Goal: Task Accomplishment & Management: Complete application form

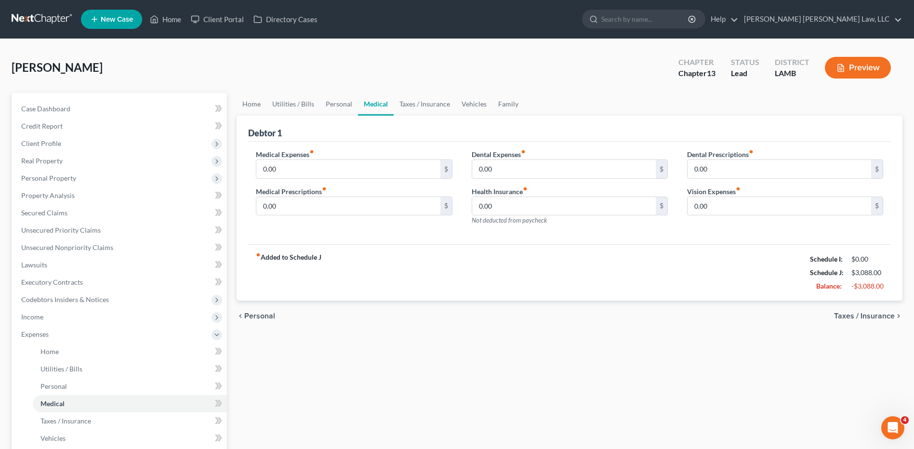
click at [27, 15] on link at bounding box center [43, 19] width 62 height 17
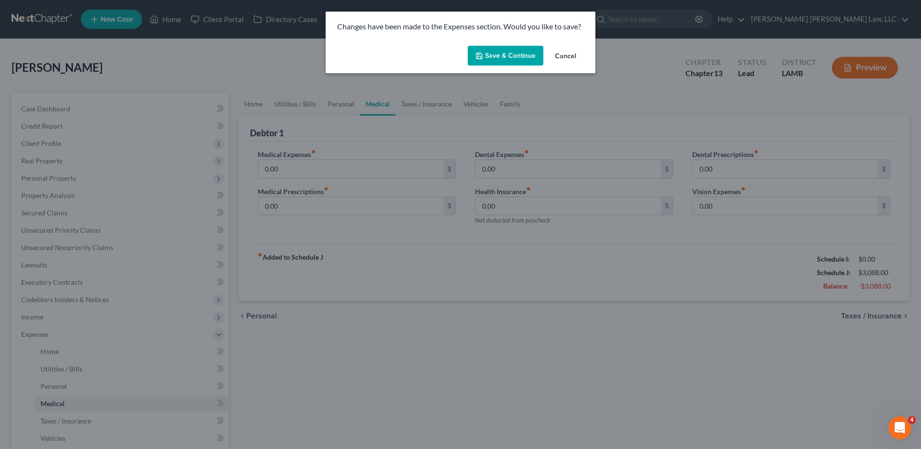
click at [496, 59] on button "Save & Continue" at bounding box center [506, 56] width 76 height 20
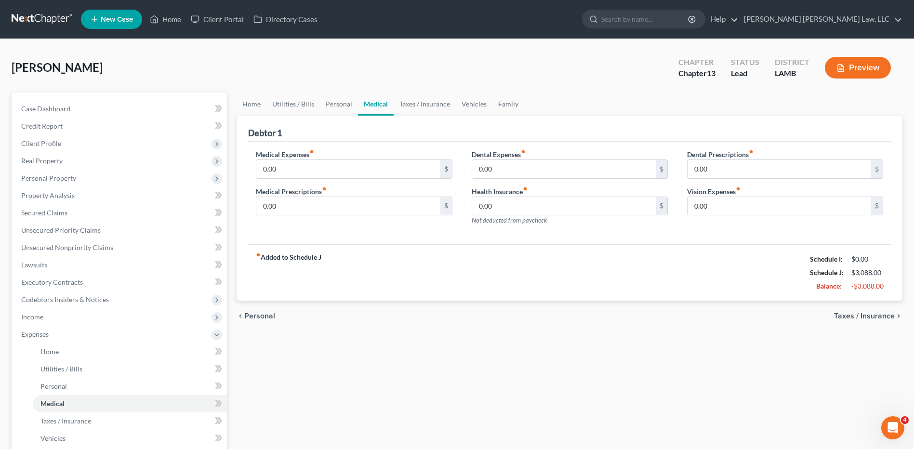
click at [32, 18] on link at bounding box center [43, 19] width 62 height 17
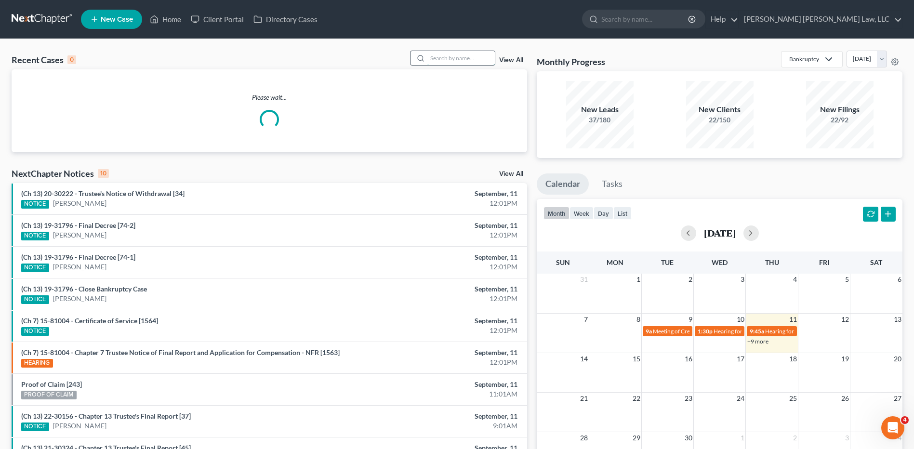
click at [438, 64] on input "search" at bounding box center [460, 58] width 67 height 14
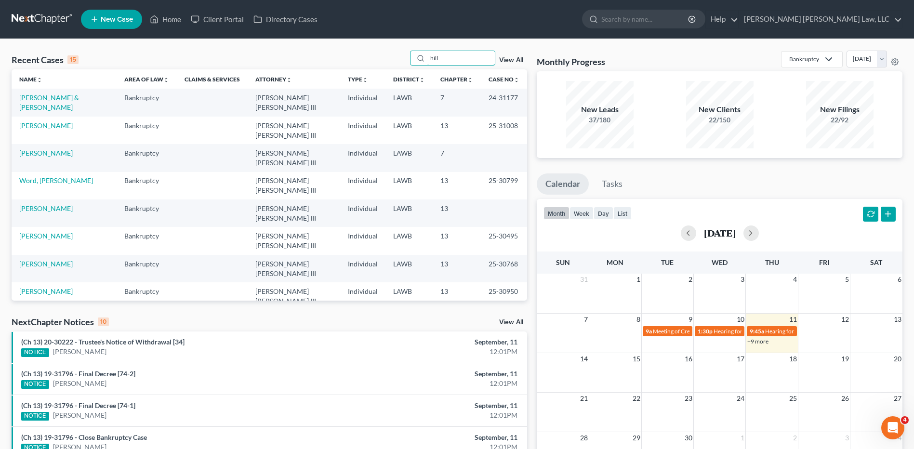
type input "hill"
click at [38, 342] on link "[PERSON_NAME][GEOGRAPHIC_DATA]" at bounding box center [53, 351] width 69 height 18
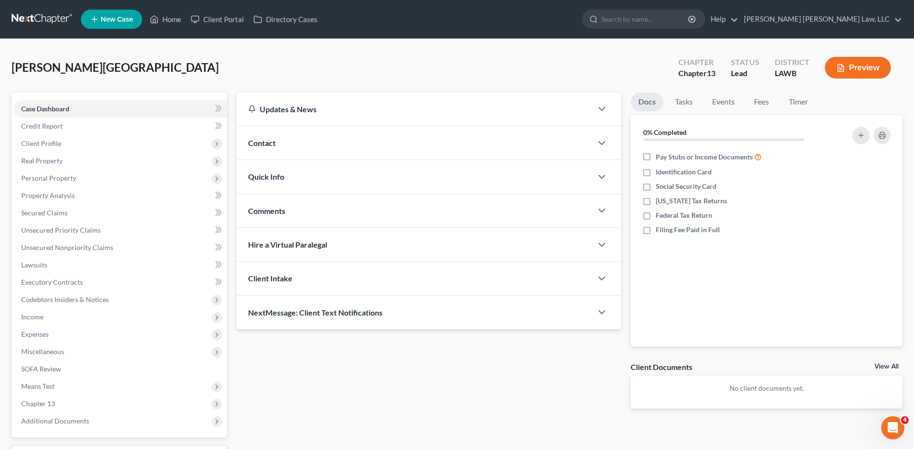
click at [48, 17] on link at bounding box center [43, 19] width 62 height 17
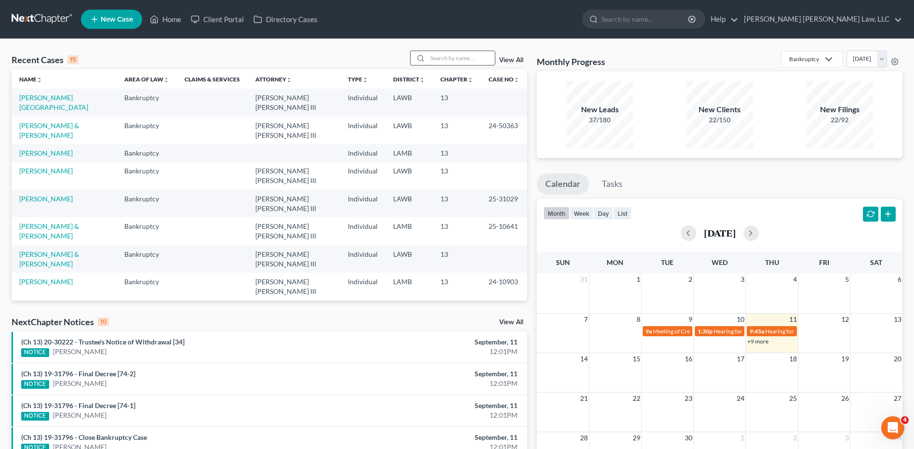
click at [442, 56] on input "search" at bounding box center [460, 58] width 67 height 14
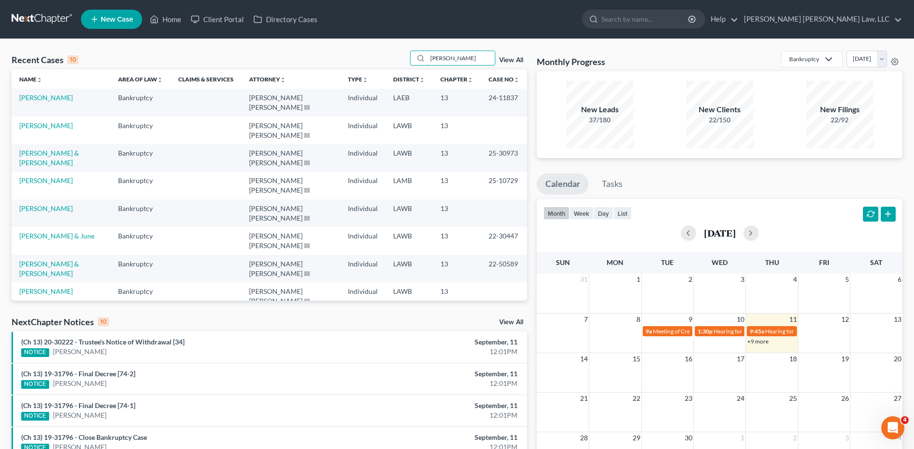
type input "breaux"
click at [61, 121] on link "Breaux, Matthew" at bounding box center [45, 125] width 53 height 8
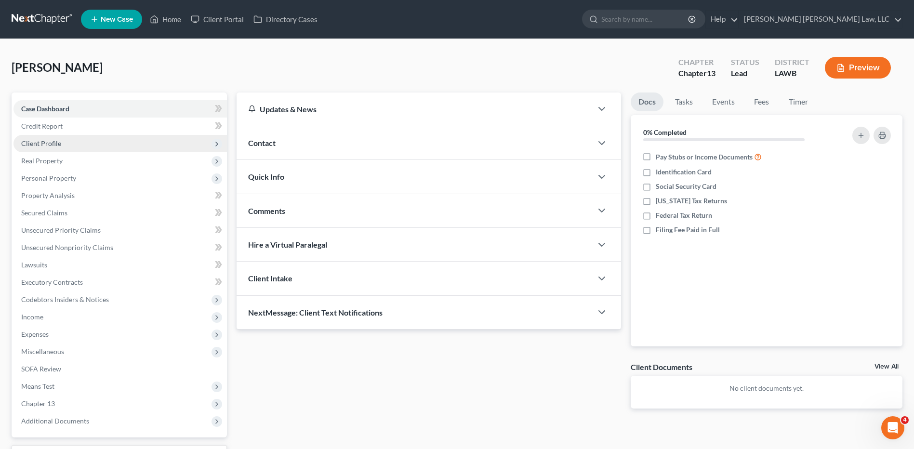
click at [42, 140] on span "Client Profile" at bounding box center [41, 143] width 40 height 8
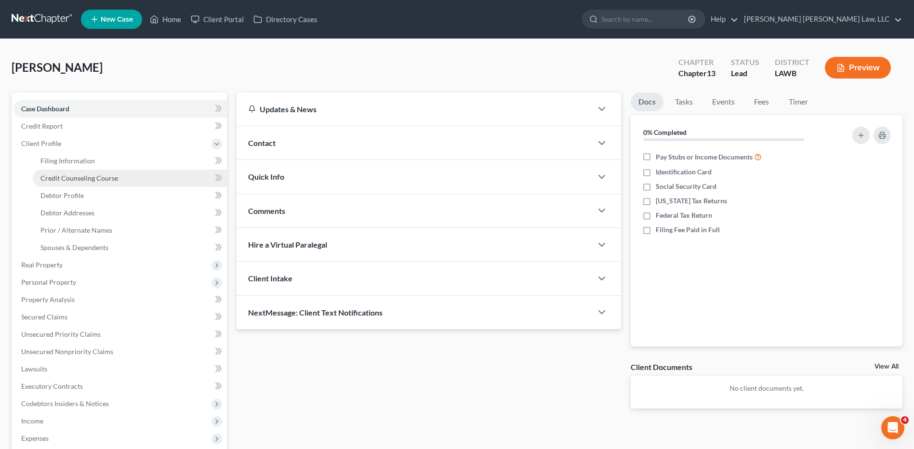
click at [63, 182] on link "Credit Counseling Course" at bounding box center [130, 178] width 194 height 17
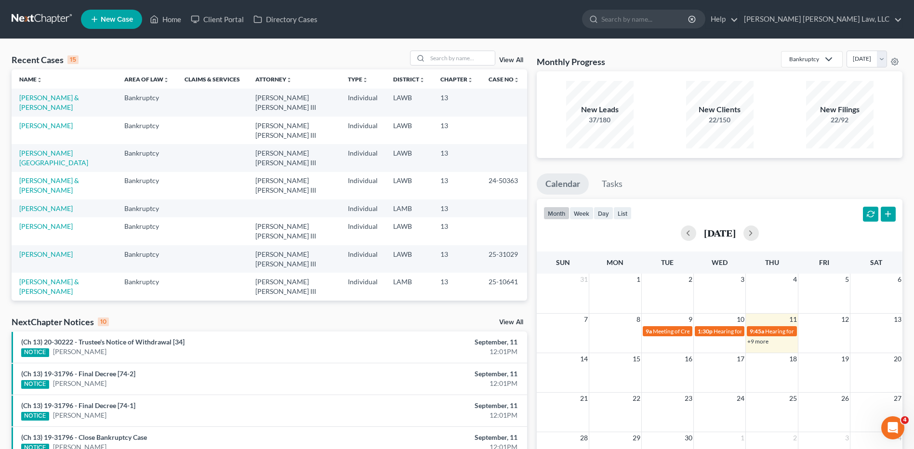
click at [31, 117] on td "[PERSON_NAME]" at bounding box center [64, 130] width 105 height 27
drag, startPoint x: 27, startPoint y: 124, endPoint x: 27, endPoint y: 115, distance: 8.7
click at [27, 123] on td "[PERSON_NAME]" at bounding box center [64, 130] width 105 height 27
click at [27, 121] on link "[PERSON_NAME]" at bounding box center [45, 125] width 53 height 8
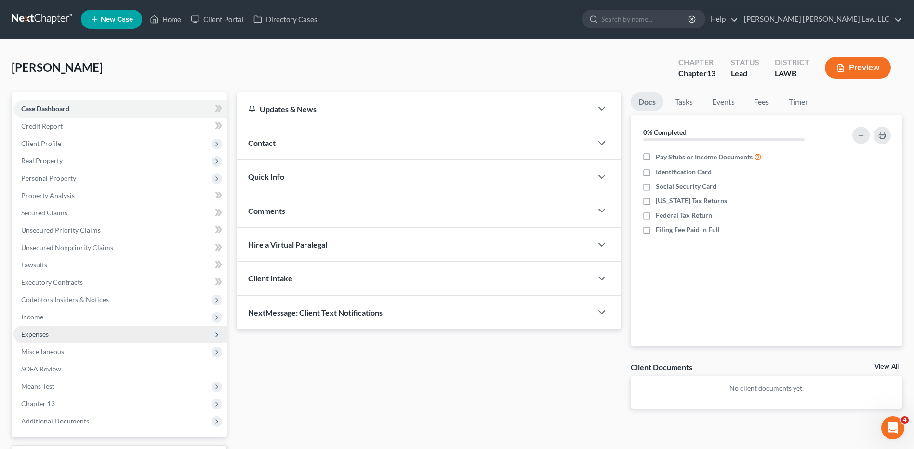
click at [40, 334] on span "Expenses" at bounding box center [34, 334] width 27 height 8
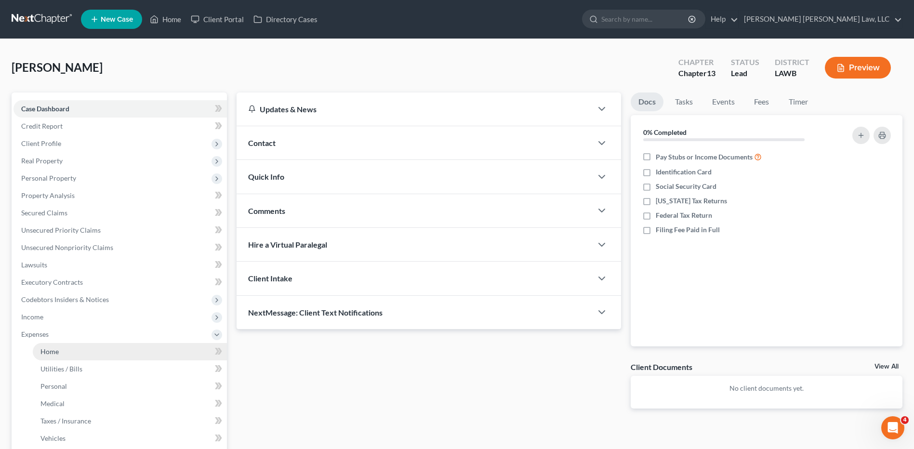
click at [47, 352] on span "Home" at bounding box center [49, 351] width 18 height 8
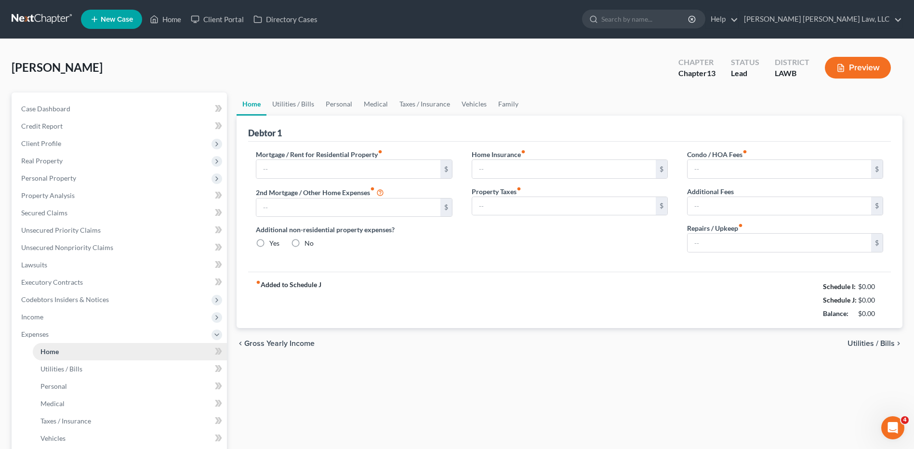
type input "1,200.00"
type input "0.00"
radio input "true"
type input "0.00"
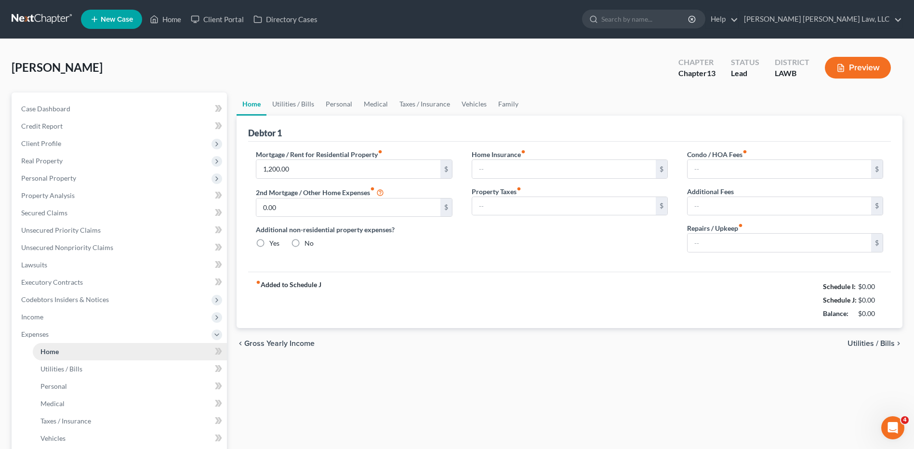
type input "0.00"
click at [292, 103] on link "Utilities / Bills" at bounding box center [292, 103] width 53 height 23
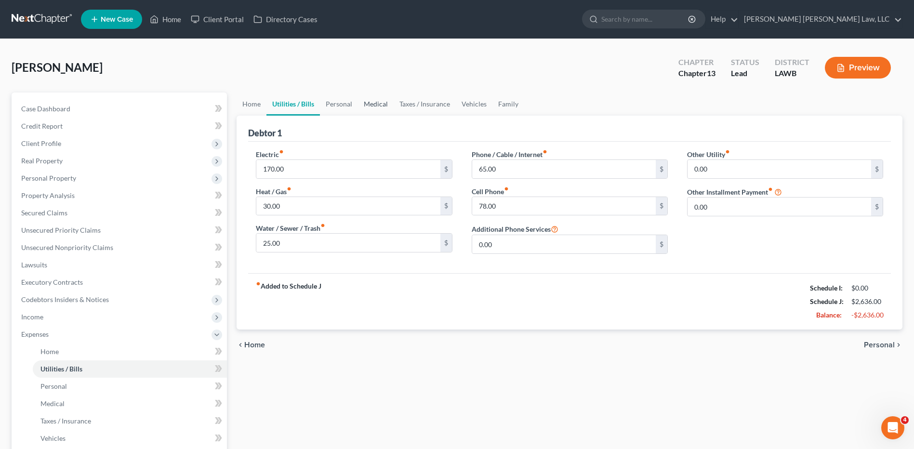
click at [359, 101] on link "Medical" at bounding box center [376, 103] width 36 height 23
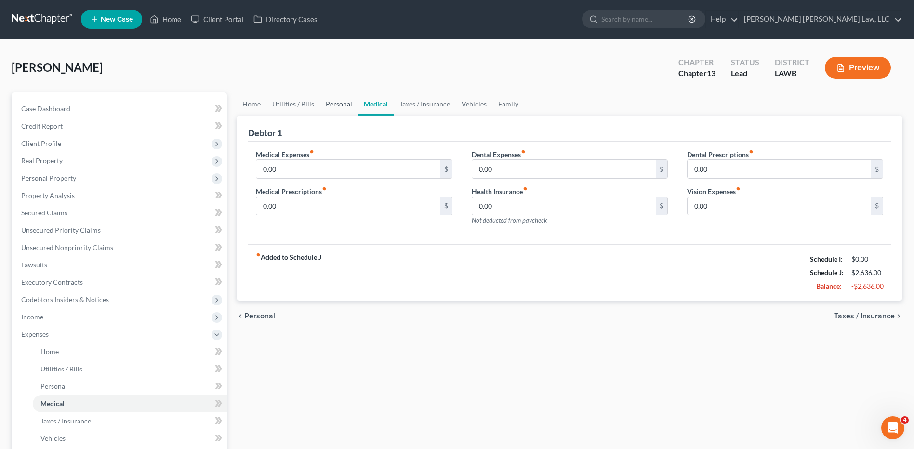
click at [326, 100] on link "Personal" at bounding box center [339, 103] width 38 height 23
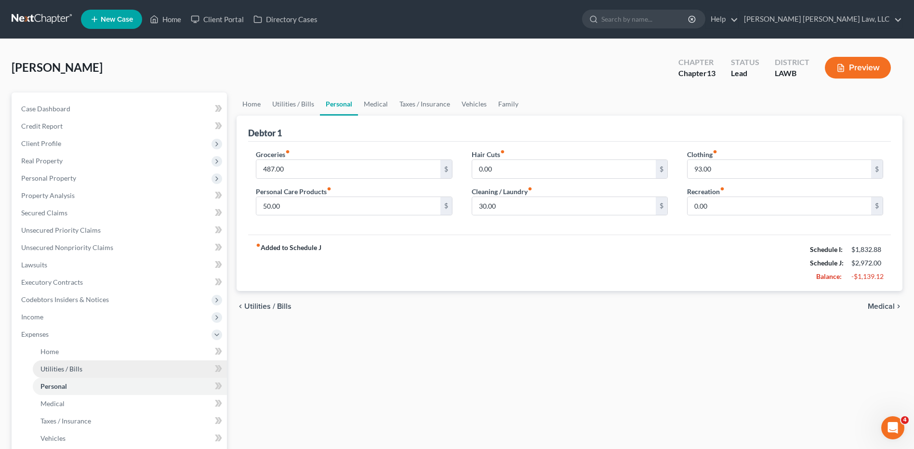
scroll to position [145, 0]
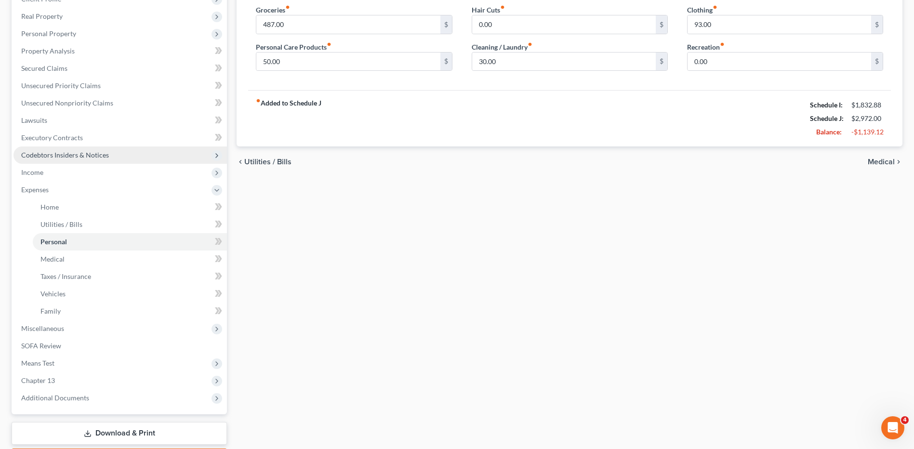
click at [41, 157] on span "Codebtors Insiders & Notices" at bounding box center [65, 155] width 88 height 8
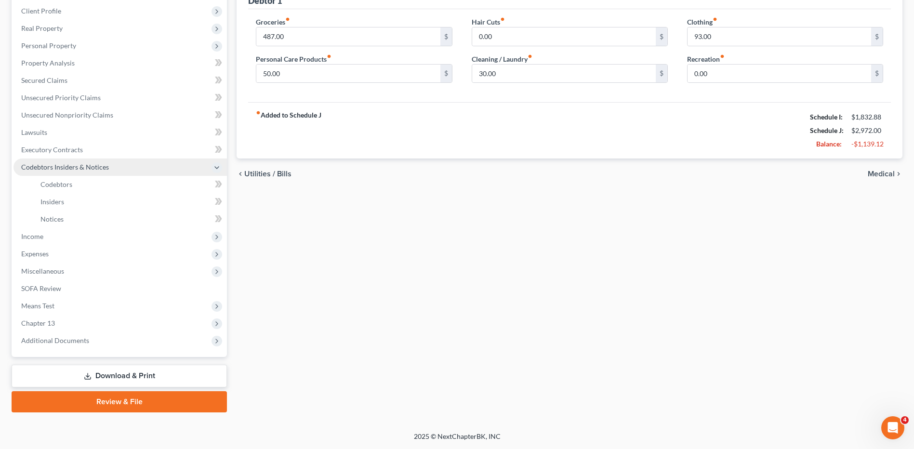
scroll to position [132, 0]
click at [42, 288] on span "SOFA Review" at bounding box center [41, 288] width 40 height 8
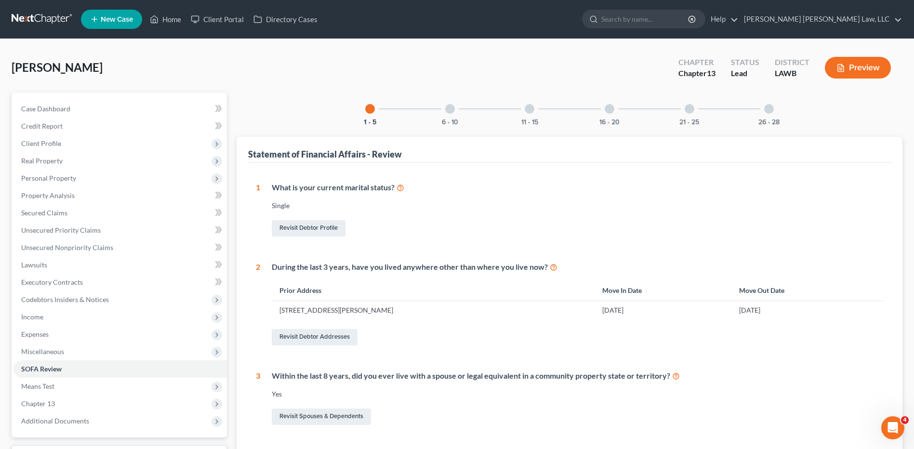
click at [446, 127] on div "1 - 5 6 - 10 11 - 15 16 - 20 21 - 25 26 - 28 Statement of Financial Affairs - R…" at bounding box center [570, 389] width 666 height 594
click at [447, 107] on div at bounding box center [450, 109] width 10 height 10
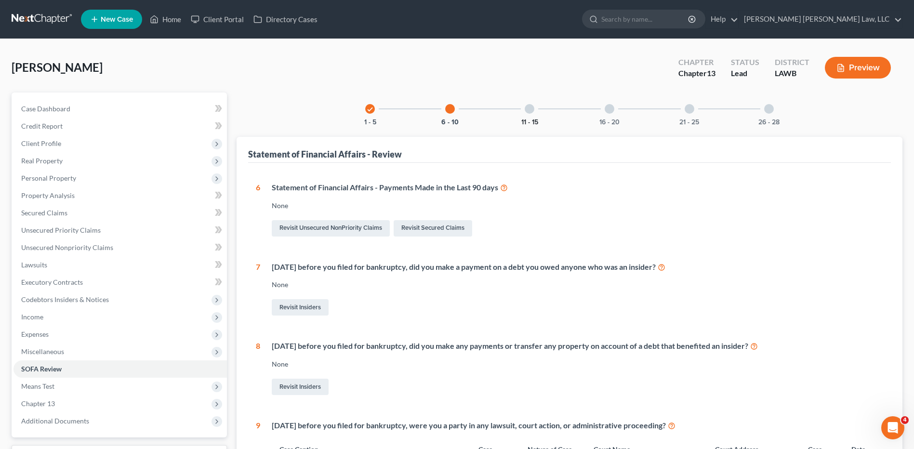
click at [526, 119] on button "11 - 15" at bounding box center [529, 122] width 17 height 7
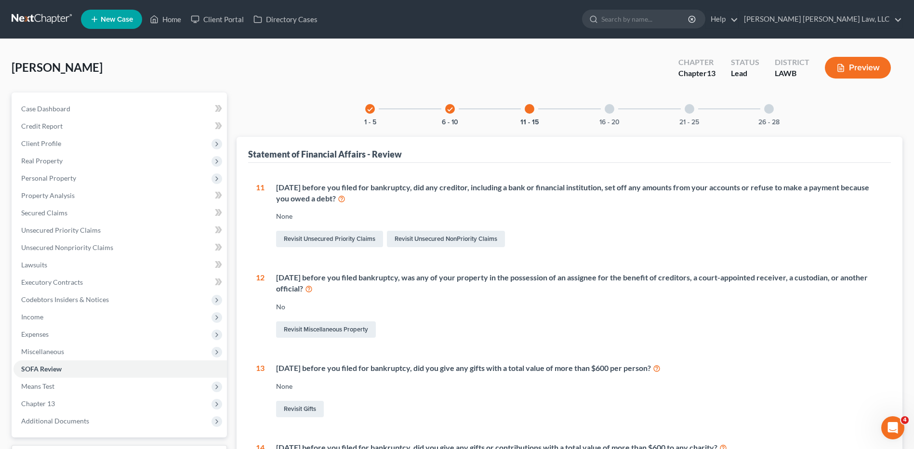
click at [604, 117] on div "16 - 20" at bounding box center [609, 108] width 33 height 33
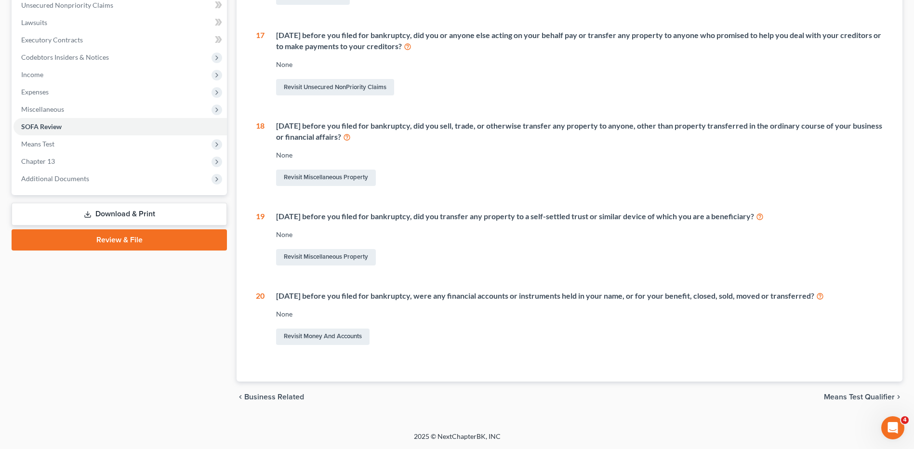
scroll to position [1, 0]
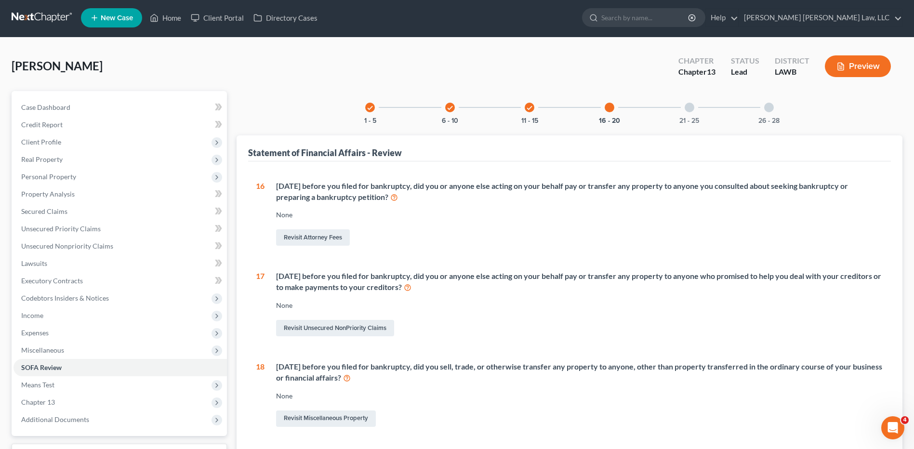
click at [692, 116] on div "21 - 25" at bounding box center [689, 107] width 33 height 33
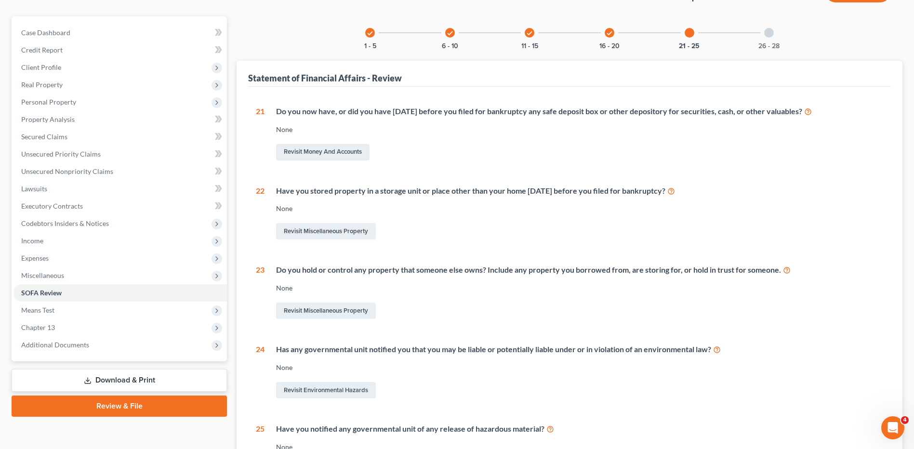
scroll to position [0, 0]
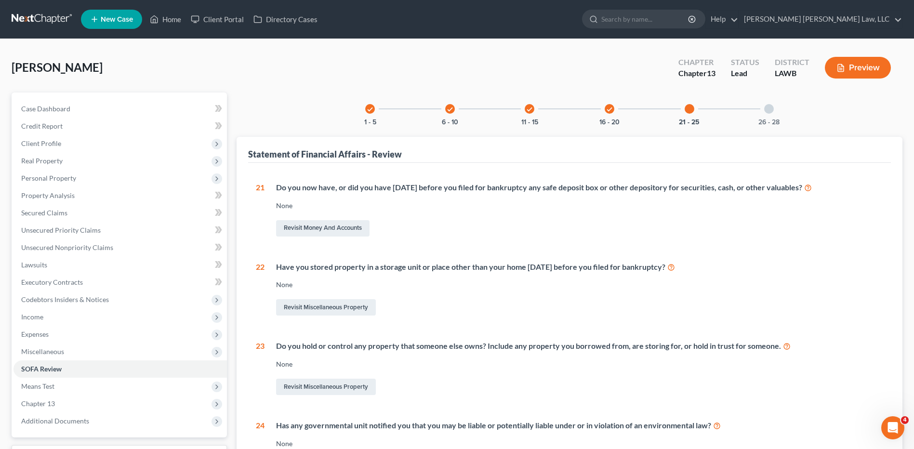
click at [774, 102] on div "26 - 28" at bounding box center [768, 108] width 33 height 33
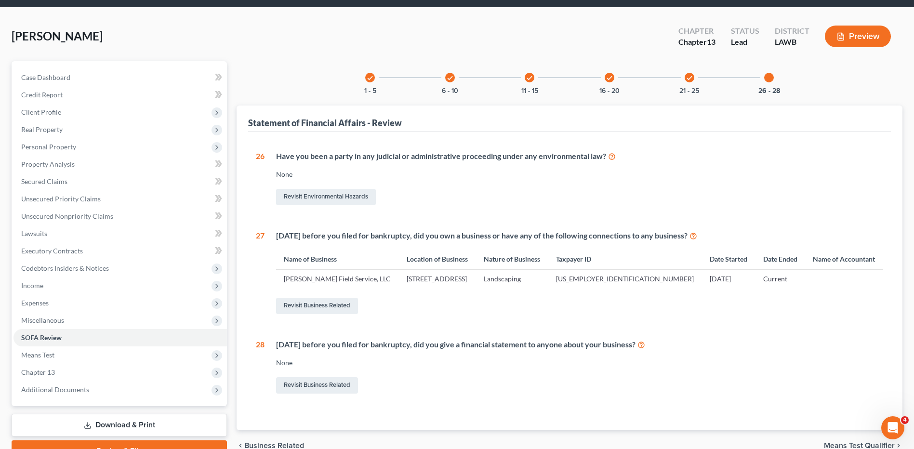
scroll to position [80, 0]
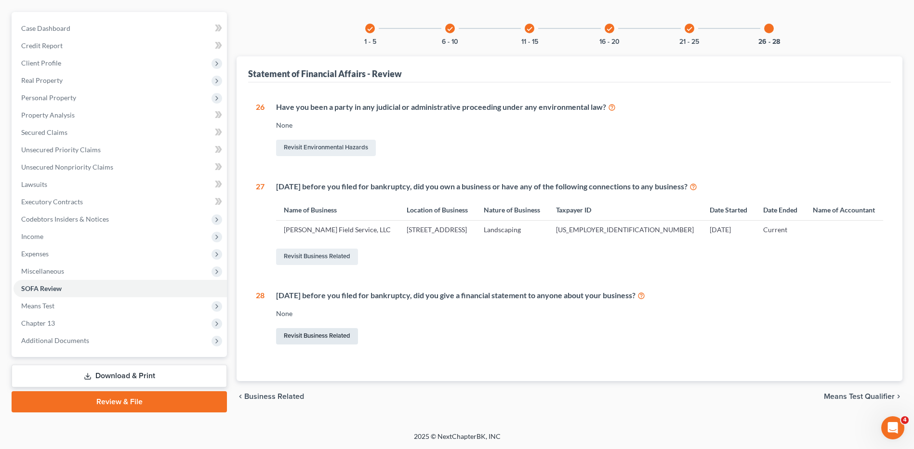
click at [305, 335] on link "Revisit Business Related" at bounding box center [317, 336] width 82 height 16
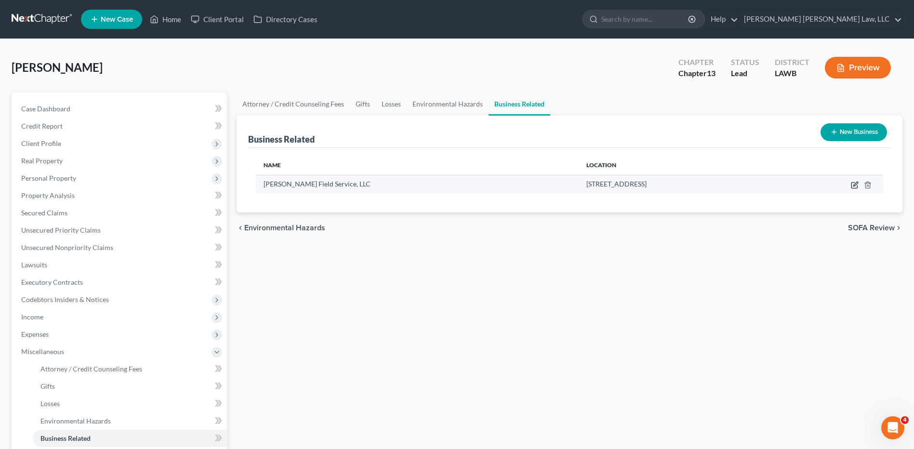
click at [854, 182] on icon "button" at bounding box center [855, 185] width 8 height 8
select select "sole_proprietor"
select select "19"
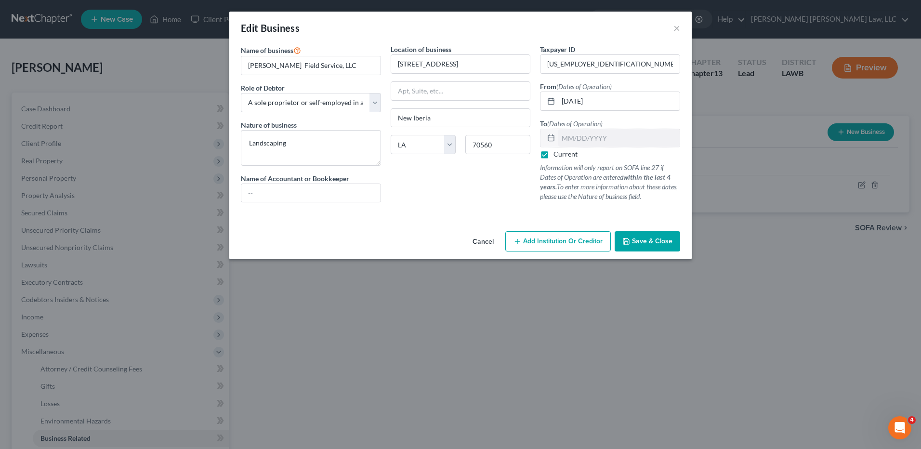
click at [553, 154] on label "Current" at bounding box center [565, 154] width 24 height 10
click at [557, 154] on input "Current" at bounding box center [560, 152] width 6 height 6
checkbox input "false"
click at [562, 142] on input "text" at bounding box center [618, 138] width 121 height 18
type input "08/15/2025"
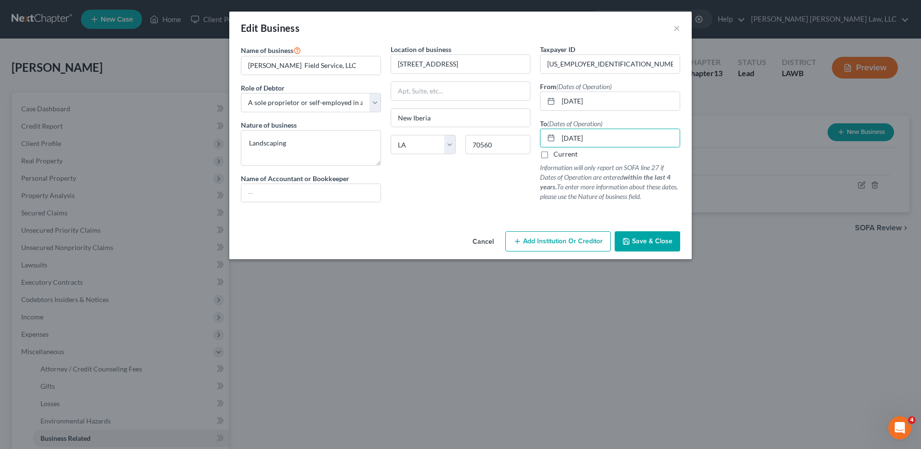
click at [650, 245] on span "Save & Close" at bounding box center [652, 241] width 40 height 8
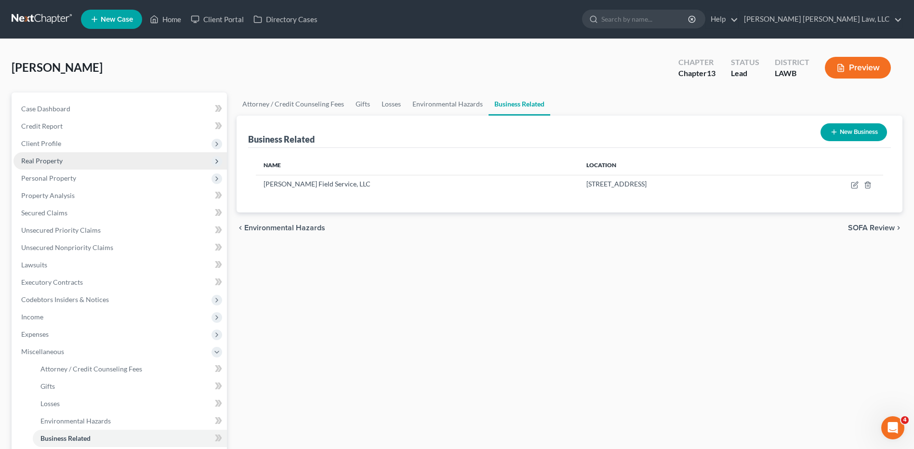
click at [39, 159] on span "Real Property" at bounding box center [41, 161] width 41 height 8
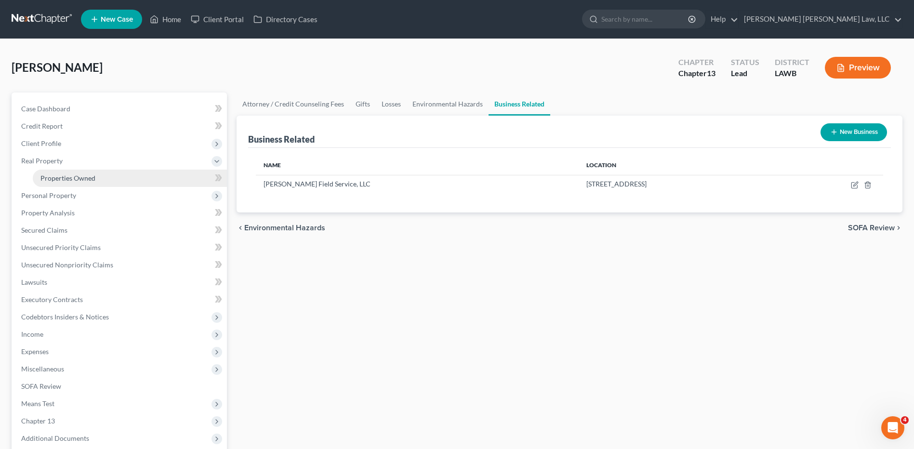
click at [51, 182] on span "Properties Owned" at bounding box center [67, 178] width 55 height 8
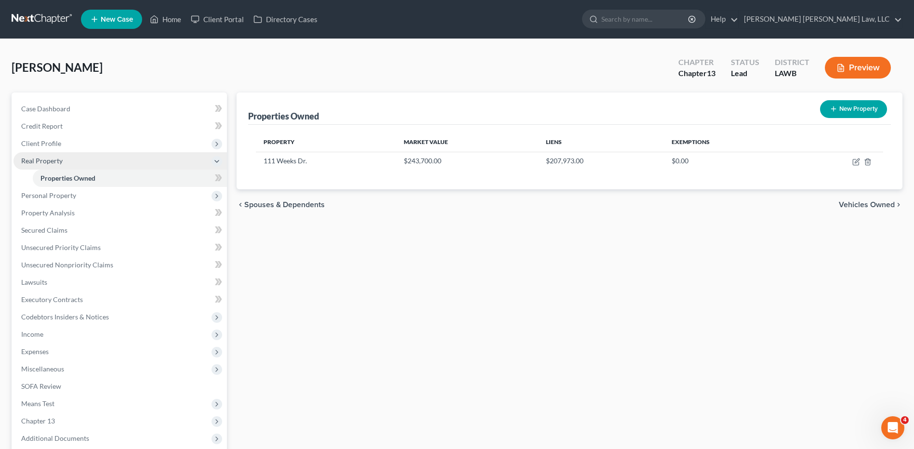
click at [34, 161] on span "Real Property" at bounding box center [41, 161] width 41 height 8
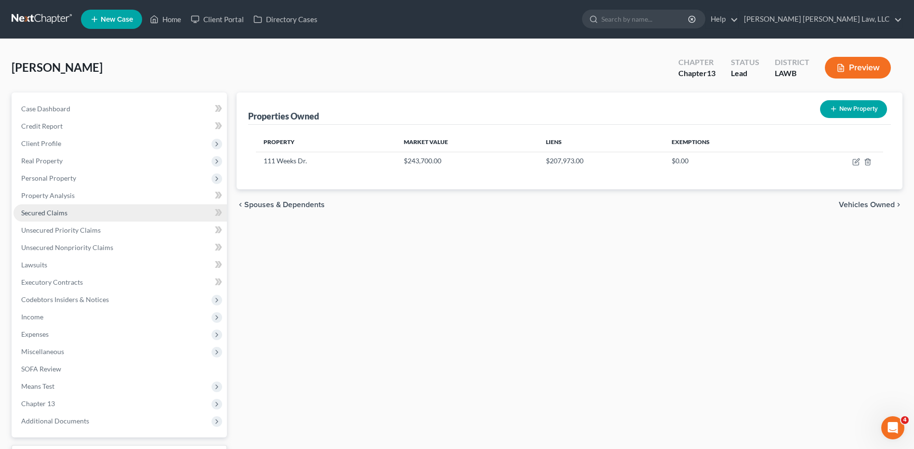
click at [33, 213] on span "Secured Claims" at bounding box center [44, 213] width 46 height 8
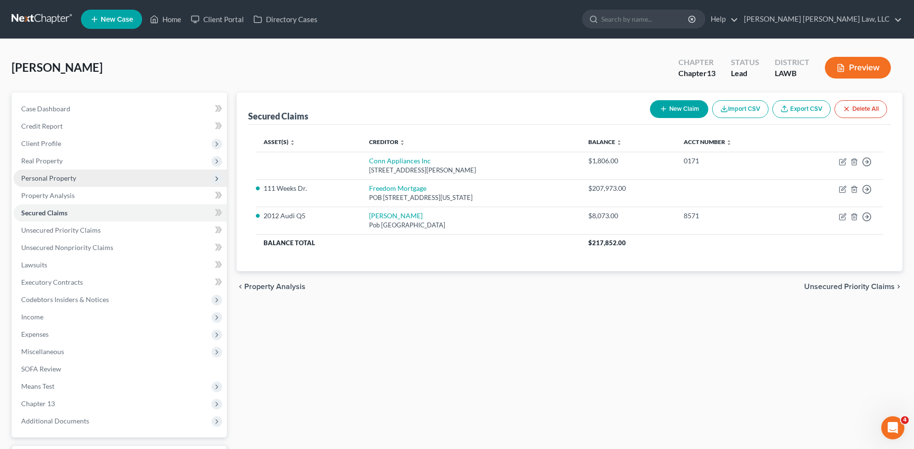
click at [58, 180] on span "Personal Property" at bounding box center [48, 178] width 55 height 8
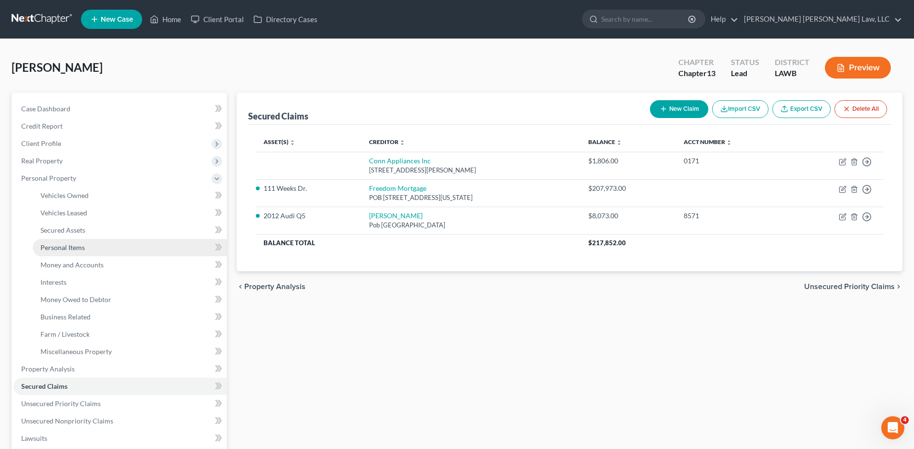
click at [56, 248] on span "Personal Items" at bounding box center [62, 247] width 44 height 8
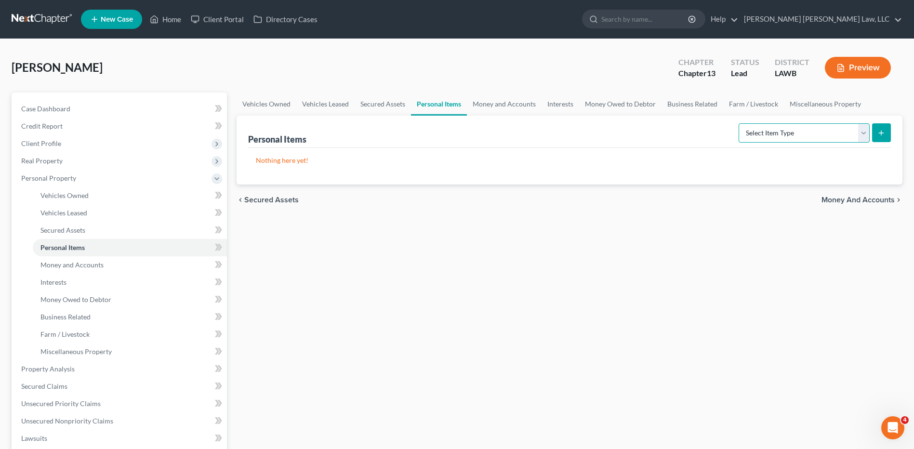
click at [797, 133] on select "Select Item Type Clothing (A/B: 11) Collectibles Of Value (A/B: 8) Electronics …" at bounding box center [803, 132] width 131 height 19
select select "clothing"
click at [740, 123] on select "Select Item Type Clothing (A/B: 11) Collectibles Of Value (A/B: 8) Electronics …" at bounding box center [803, 132] width 131 height 19
click at [888, 128] on button "submit" at bounding box center [881, 132] width 19 height 19
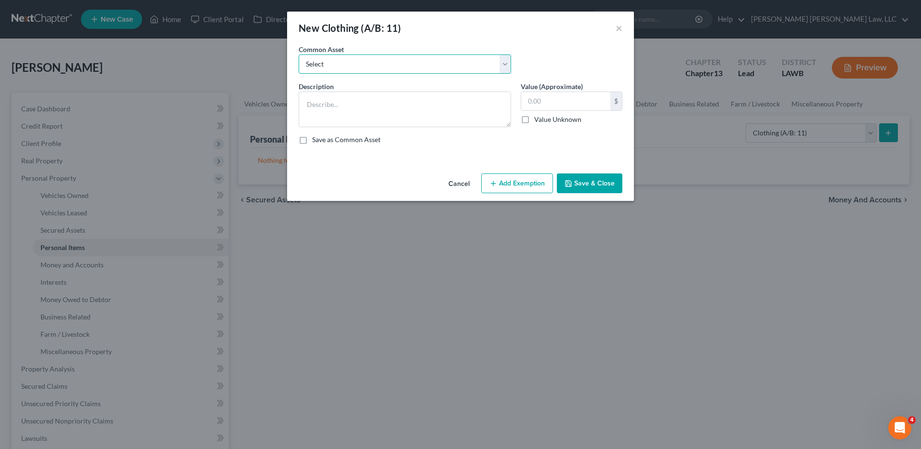
click at [341, 68] on select "Select Clothes Clothes" at bounding box center [405, 63] width 212 height 19
select select "0"
click at [299, 54] on select "Select Clothes Clothes" at bounding box center [405, 63] width 212 height 19
type textarea "Clothes"
type input "300.00"
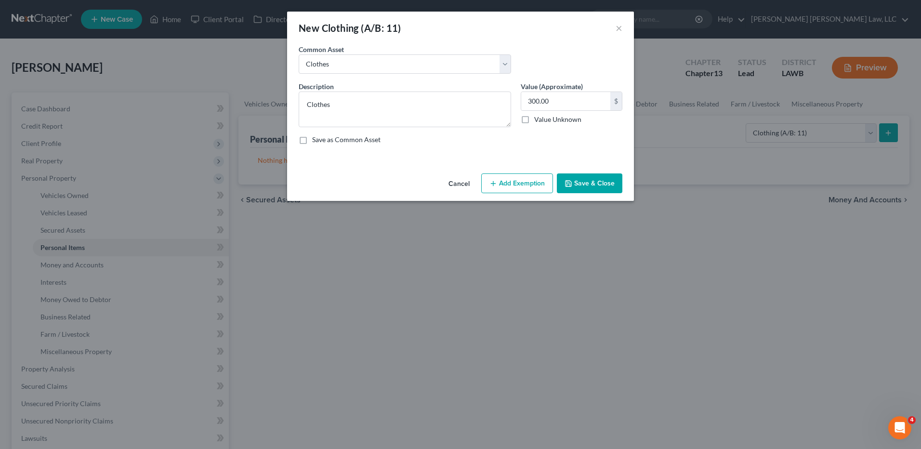
click at [507, 184] on button "Add Exemption" at bounding box center [517, 183] width 72 height 20
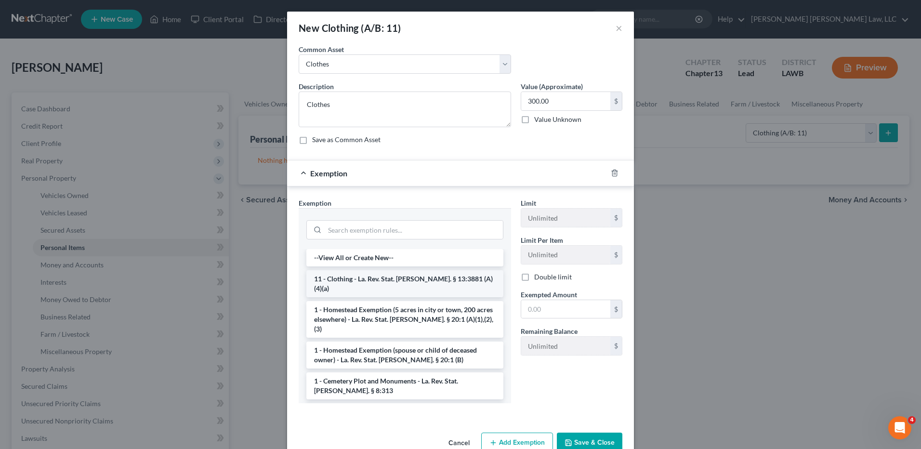
click at [329, 281] on li "11 - Clothing - La. Rev. Stat. Ann. § 13:3881 (A)(4)(a)" at bounding box center [404, 283] width 197 height 27
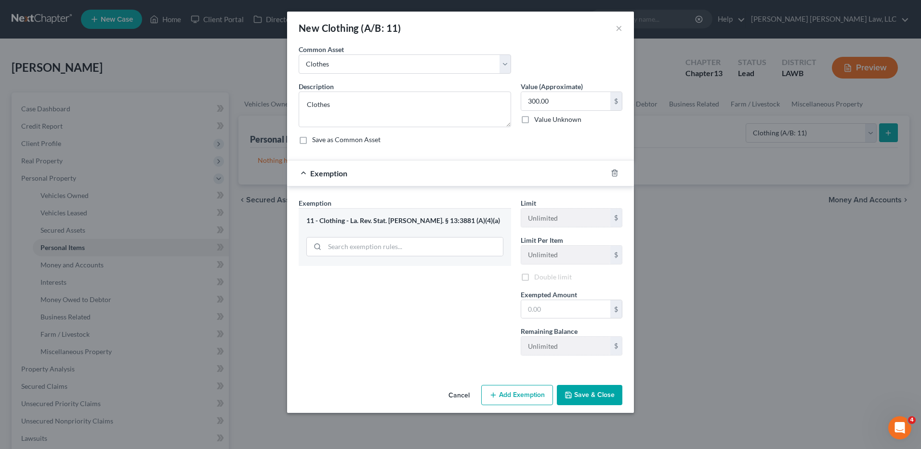
click at [329, 281] on div "Exemption Set must be selected for CA. Exemption * 11 - Clothing - La. Rev. Sta…" at bounding box center [405, 280] width 222 height 165
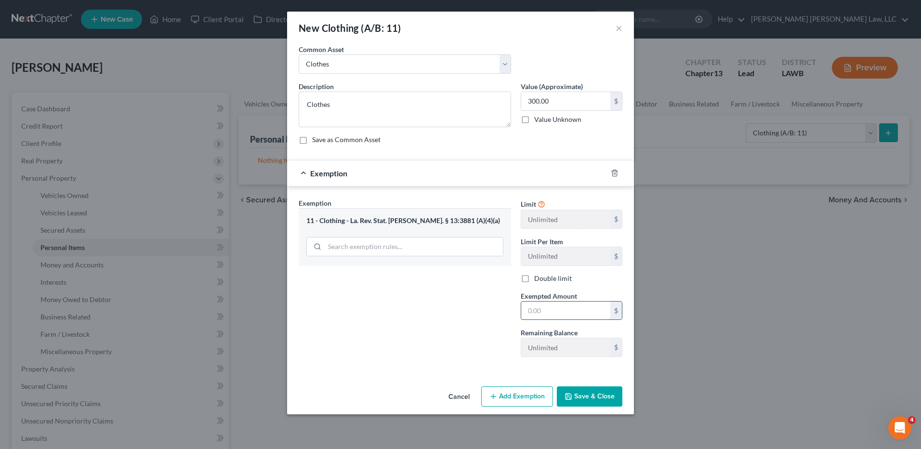
click at [547, 305] on input "text" at bounding box center [565, 311] width 89 height 18
type input "300.00"
click at [581, 395] on button "Save & Close" at bounding box center [590, 396] width 66 height 20
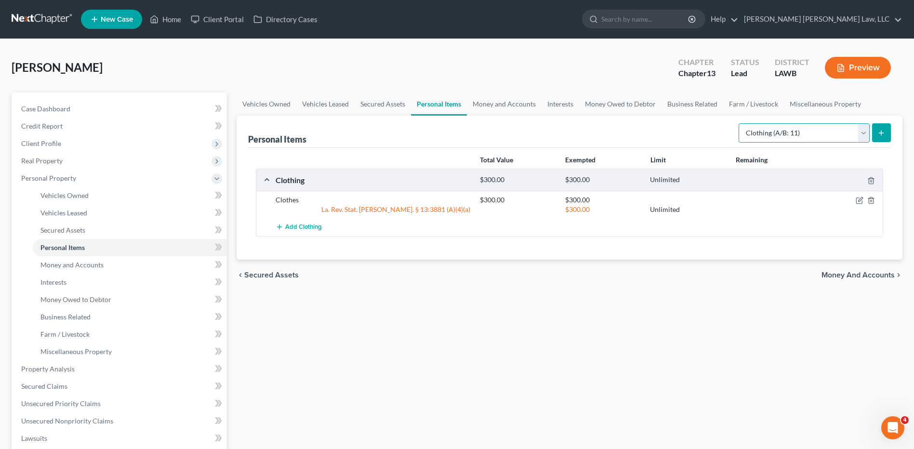
drag, startPoint x: 788, startPoint y: 139, endPoint x: 786, endPoint y: 133, distance: 5.8
click at [788, 139] on select "Select Item Type Clothing (A/B: 11) Collectibles Of Value (A/B: 8) Electronics …" at bounding box center [803, 132] width 131 height 19
select select "household_goods"
click at [740, 123] on select "Select Item Type Clothing (A/B: 11) Collectibles Of Value (A/B: 8) Electronics …" at bounding box center [803, 132] width 131 height 19
click at [886, 130] on button "submit" at bounding box center [881, 132] width 19 height 19
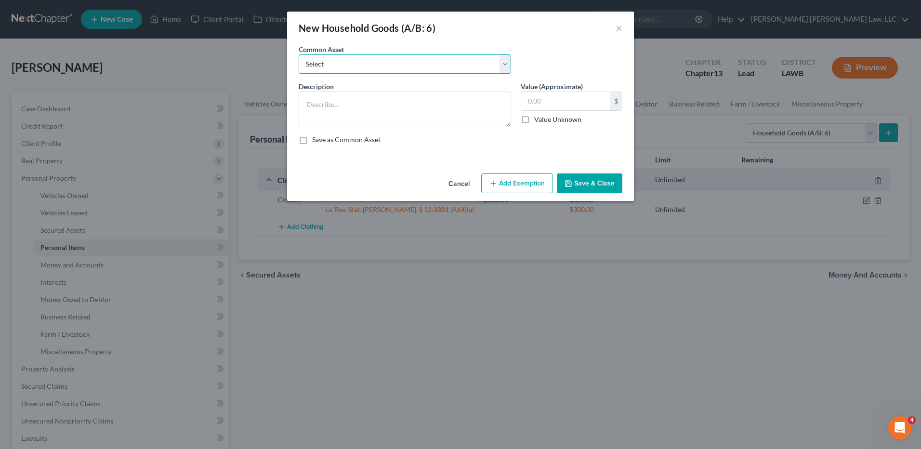
click at [335, 59] on select "Select Furniture Movables 2002 Chevy Tahoe 231,000 miles Movables Movables Mova…" at bounding box center [405, 63] width 212 height 19
select select "0"
click at [299, 54] on select "Select Furniture Movables 2002 Chevy Tahoe 231,000 miles Movables Movables Mova…" at bounding box center [405, 63] width 212 height 19
type textarea "Furniture"
type input "1,200.00"
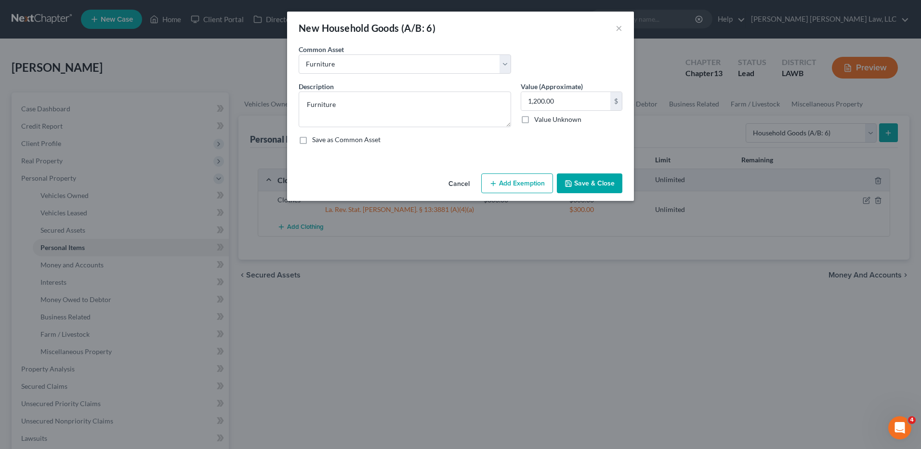
click at [509, 185] on button "Add Exemption" at bounding box center [517, 183] width 72 height 20
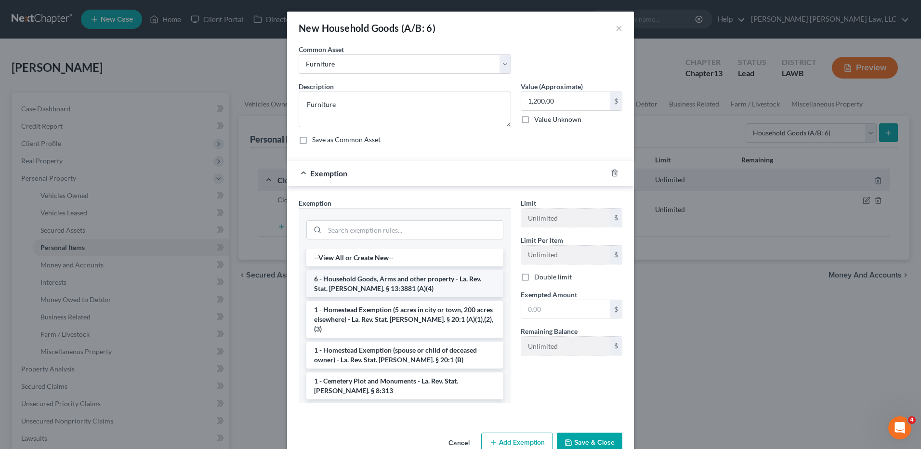
click at [329, 282] on li "6 - Household Goods, Arms and other property - La. Rev. Stat. Ann. § 13:3881 (A…" at bounding box center [404, 283] width 197 height 27
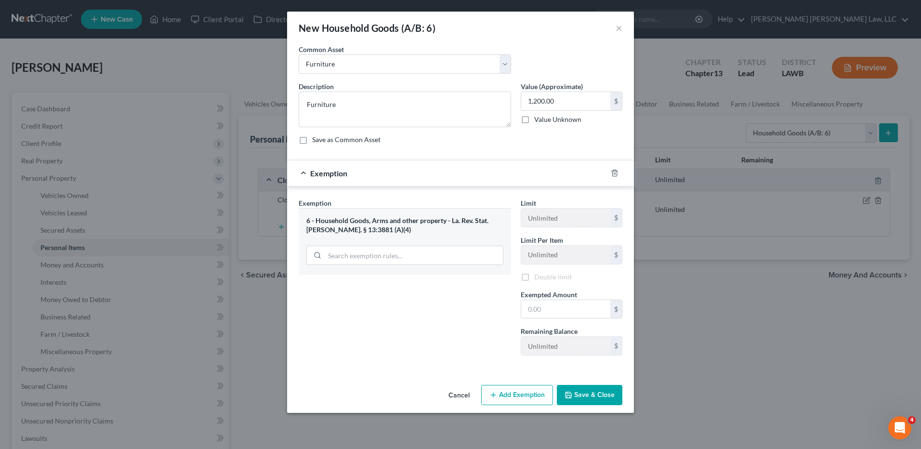
click at [329, 282] on div "Exemption Set must be selected for CA. Exemption * 6 - Household Goods, Arms an…" at bounding box center [405, 280] width 222 height 165
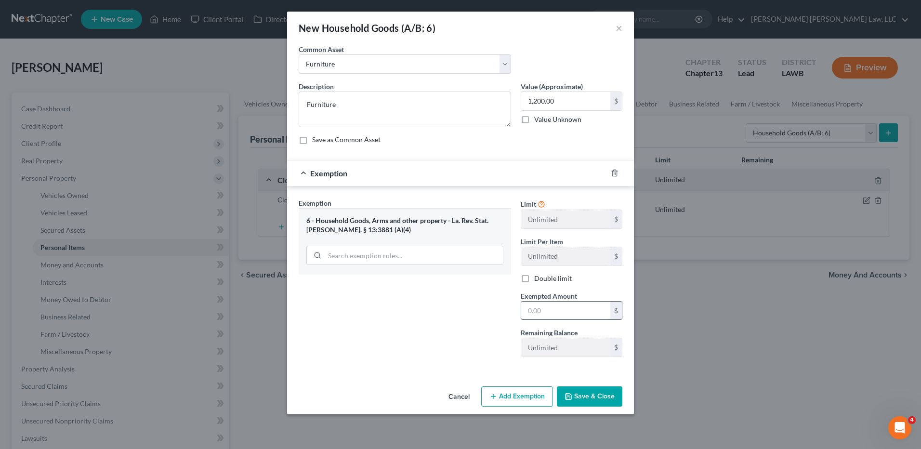
click at [543, 309] on input "text" at bounding box center [565, 311] width 89 height 18
type input "1,200.00"
click at [577, 393] on button "Save & Close" at bounding box center [590, 396] width 66 height 20
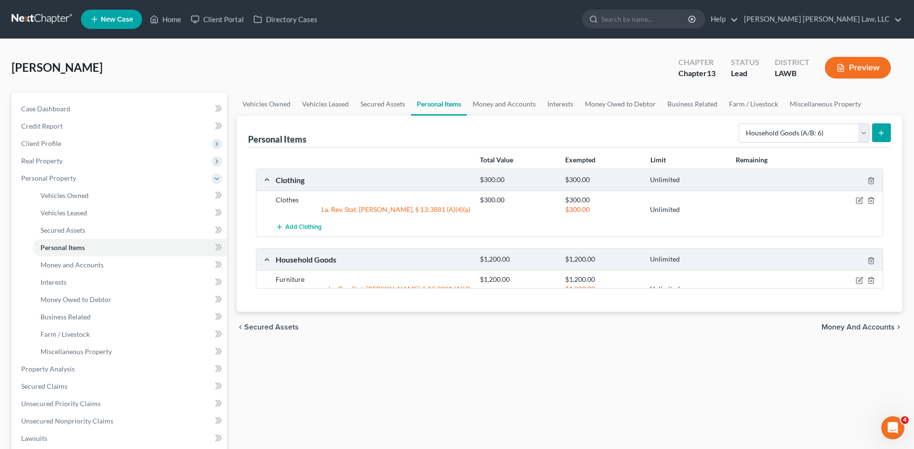
click at [764, 117] on div "Personal Items Select Item Type Clothing (A/B: 11) Collectibles Of Value (A/B: …" at bounding box center [569, 132] width 643 height 32
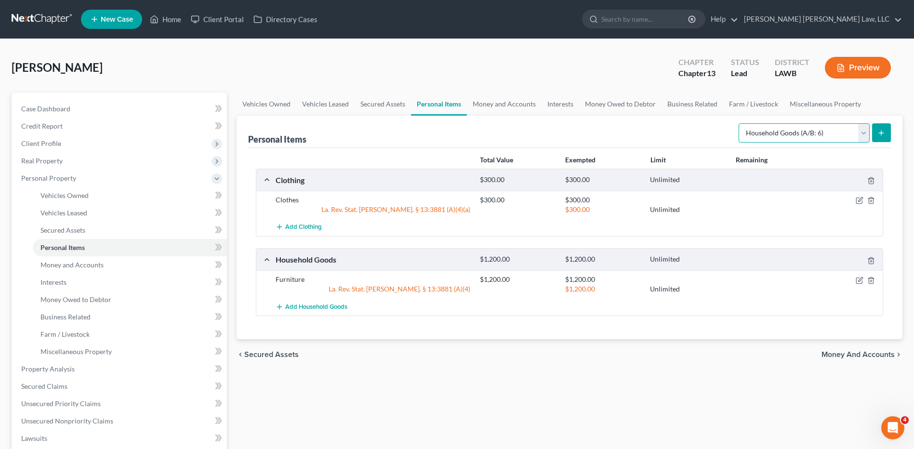
click at [765, 132] on select "Select Item Type Clothing (A/B: 11) Collectibles Of Value (A/B: 8) Electronics …" at bounding box center [803, 132] width 131 height 19
click at [740, 123] on select "Select Item Type Clothing (A/B: 11) Collectibles Of Value (A/B: 8) Electronics …" at bounding box center [803, 132] width 131 height 19
click at [874, 135] on button "submit" at bounding box center [881, 132] width 19 height 19
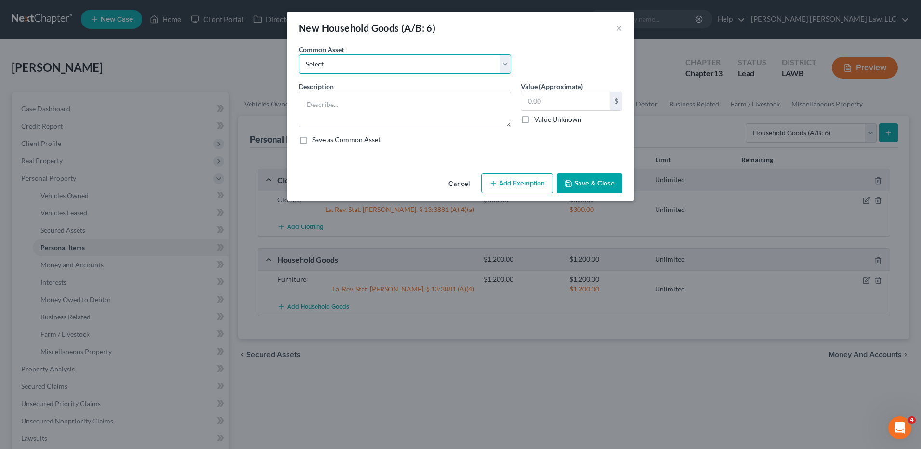
click at [311, 67] on select "Select Furniture Movables 2002 Chevy Tahoe 231,000 miles Movables Movables Mova…" at bounding box center [405, 63] width 212 height 19
select select "1"
click at [299, 54] on select "Select Furniture Movables 2002 Chevy Tahoe 231,000 miles Movables Movables Mova…" at bounding box center [405, 63] width 212 height 19
type textarea "Movables"
click at [562, 104] on input "3,600.00" at bounding box center [565, 101] width 89 height 18
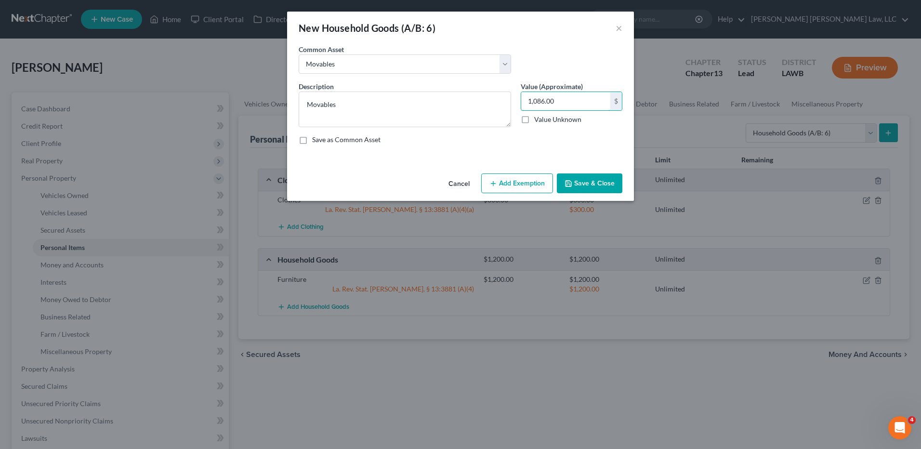
type input "1,086.00"
click at [579, 186] on button "Save & Close" at bounding box center [590, 183] width 66 height 20
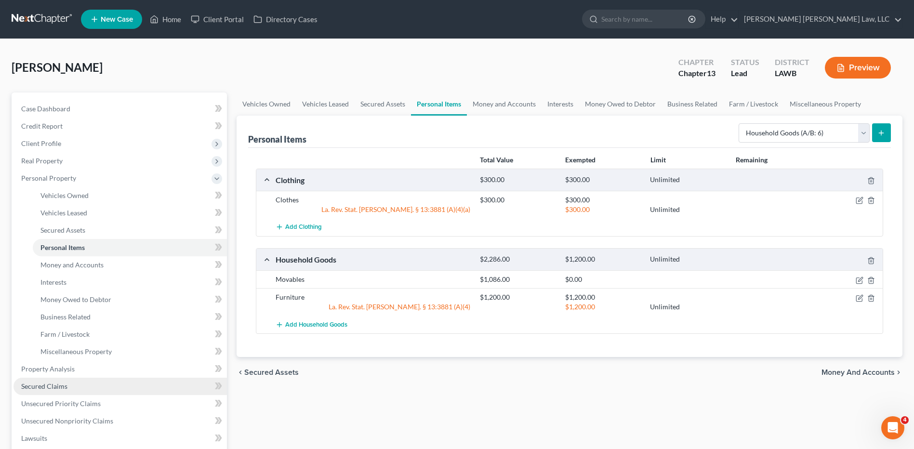
click at [47, 381] on link "Secured Claims" at bounding box center [119, 386] width 213 height 17
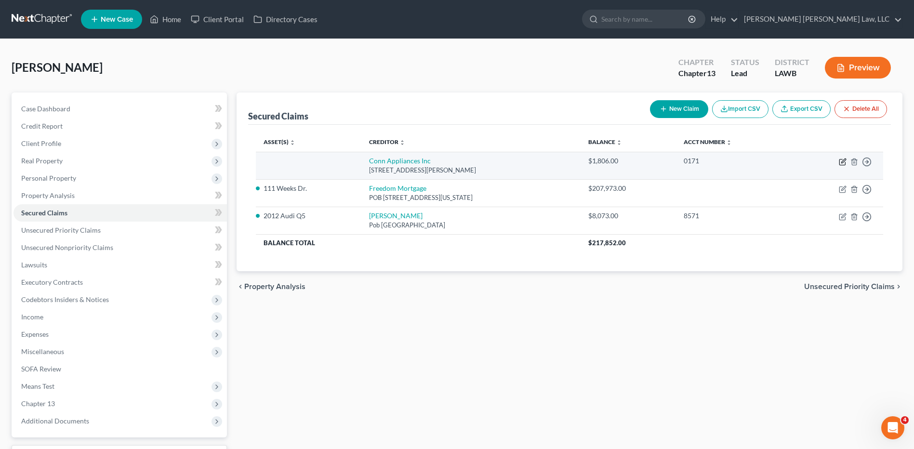
click at [842, 162] on icon "button" at bounding box center [843, 162] width 8 height 8
select select "45"
select select "0"
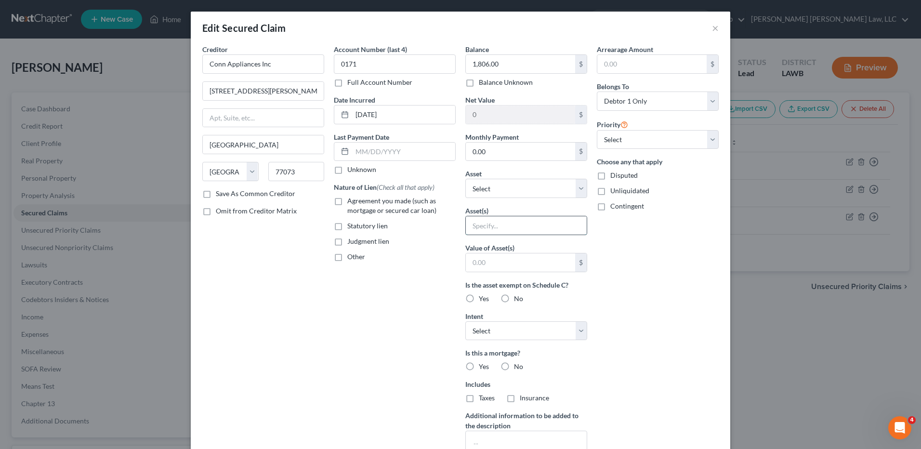
click at [487, 228] on input "text" at bounding box center [526, 225] width 121 height 18
click at [477, 187] on select "Select Other Multiple Assets Household Goods - Movables - $1086.0 Clothing - Cl…" at bounding box center [526, 188] width 122 height 19
select select "2"
click at [465, 179] on select "Select Other Multiple Assets Household Goods - Movables - $1086.0 Clothing - Cl…" at bounding box center [526, 188] width 122 height 19
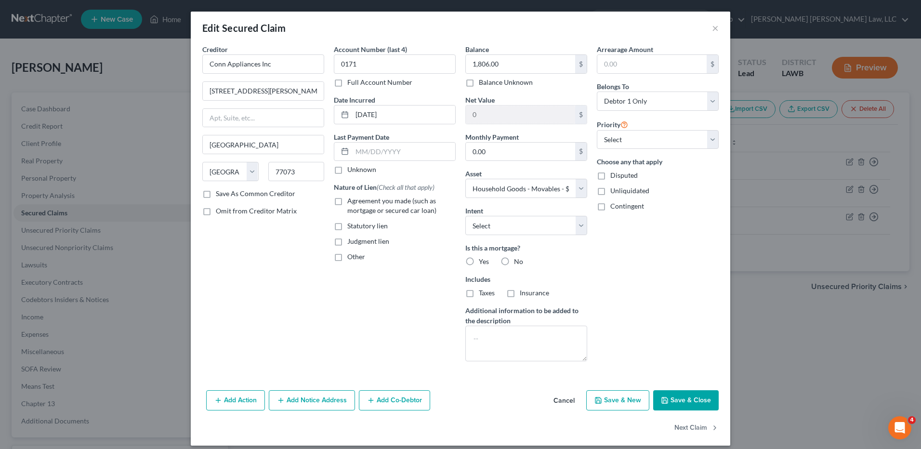
click at [686, 406] on button "Save & Close" at bounding box center [686, 400] width 66 height 20
select select
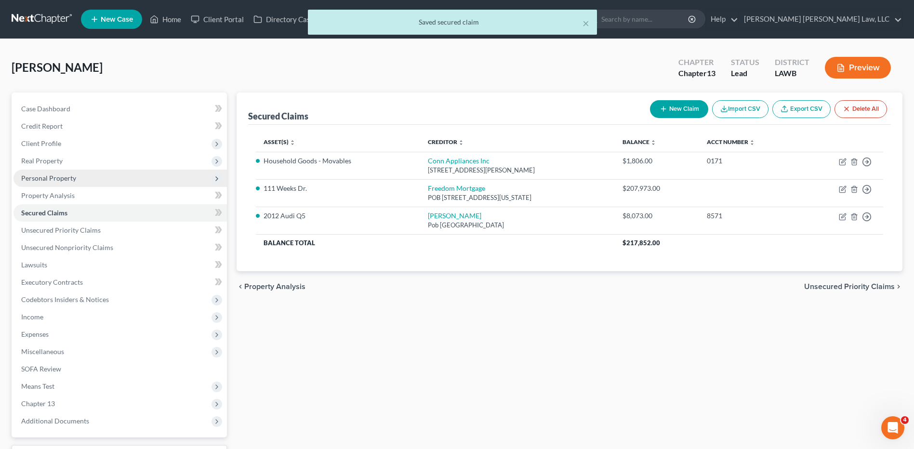
click at [49, 176] on span "Personal Property" at bounding box center [48, 178] width 55 height 8
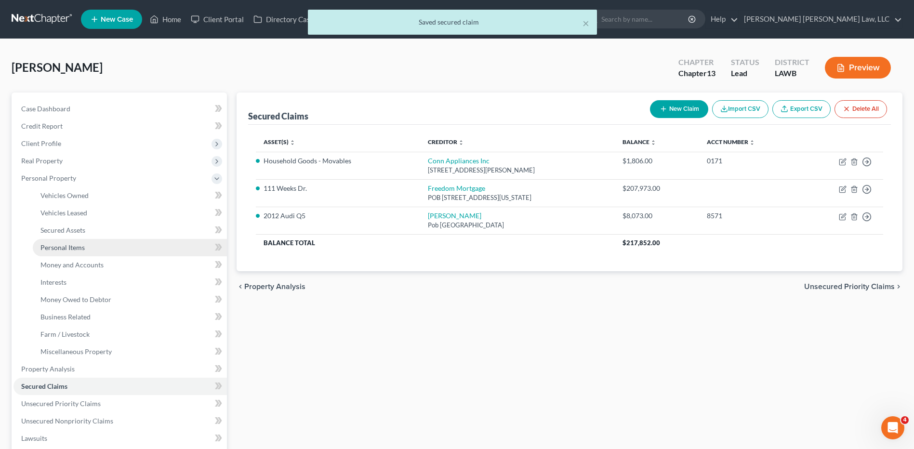
drag, startPoint x: 58, startPoint y: 248, endPoint x: 78, endPoint y: 246, distance: 19.4
click at [58, 248] on span "Personal Items" at bounding box center [62, 247] width 44 height 8
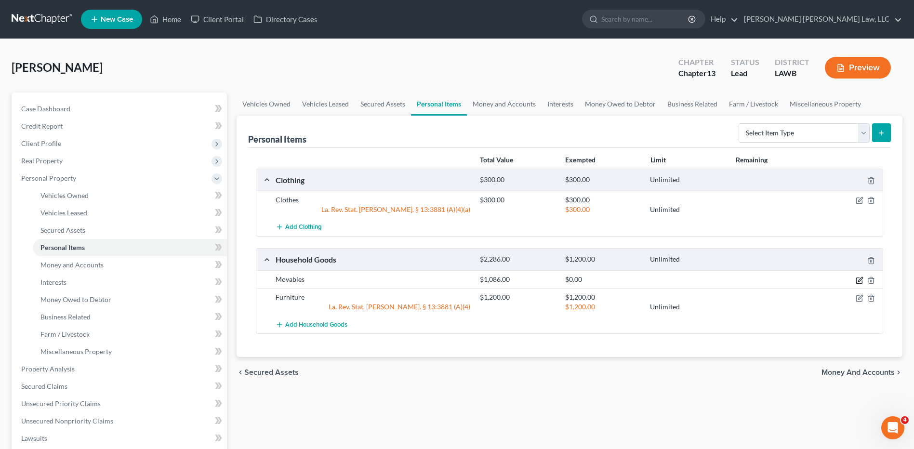
click at [856, 279] on icon "button" at bounding box center [860, 281] width 8 height 8
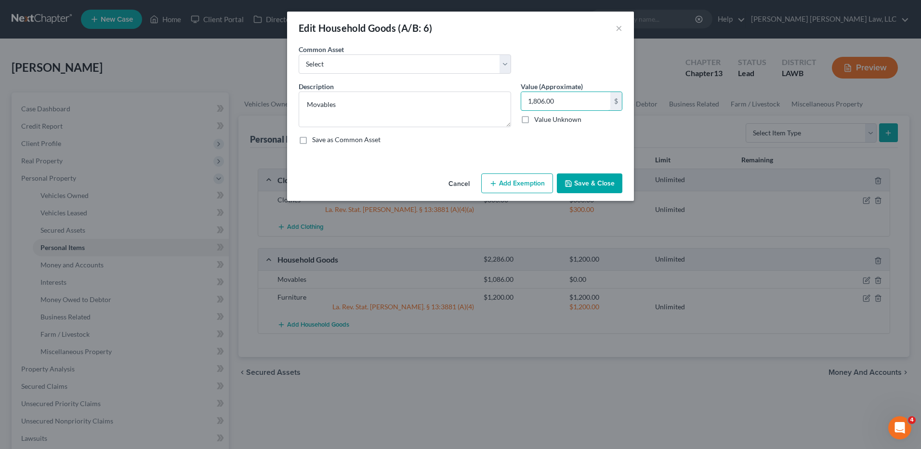
type input "1,806.00"
click at [573, 187] on button "Save & Close" at bounding box center [590, 183] width 66 height 20
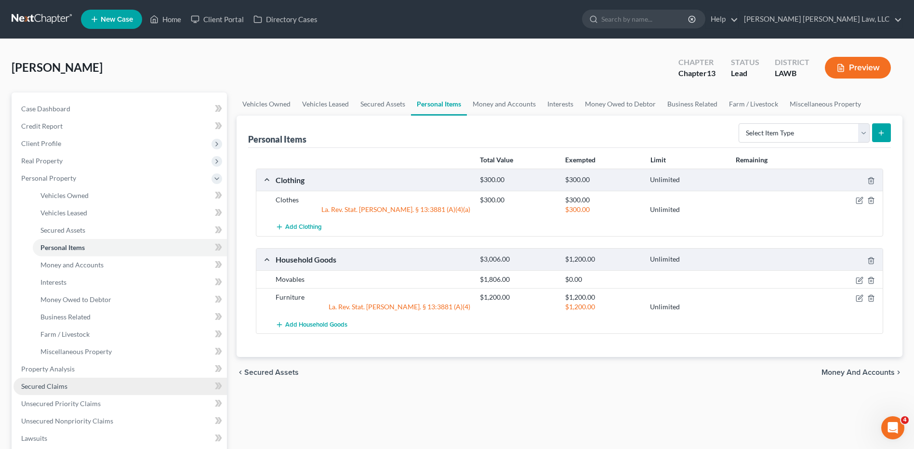
click at [53, 380] on link "Secured Claims" at bounding box center [119, 386] width 213 height 17
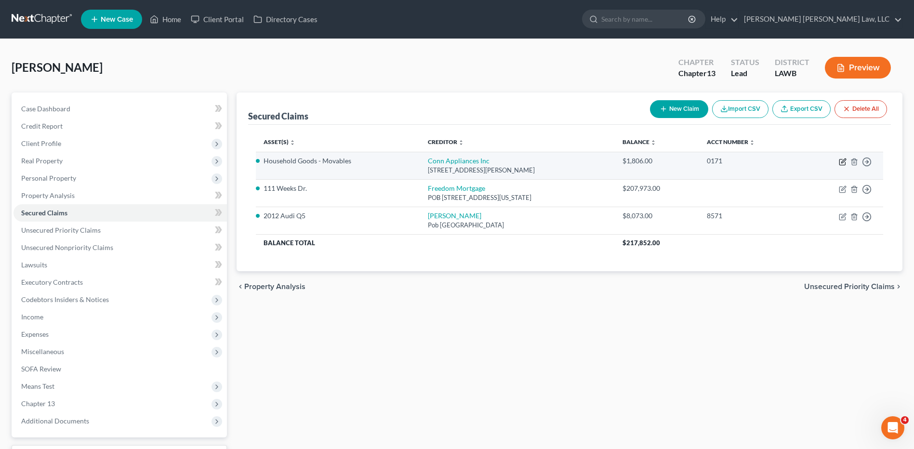
click at [842, 160] on icon "button" at bounding box center [843, 162] width 8 height 8
select select "45"
select select "0"
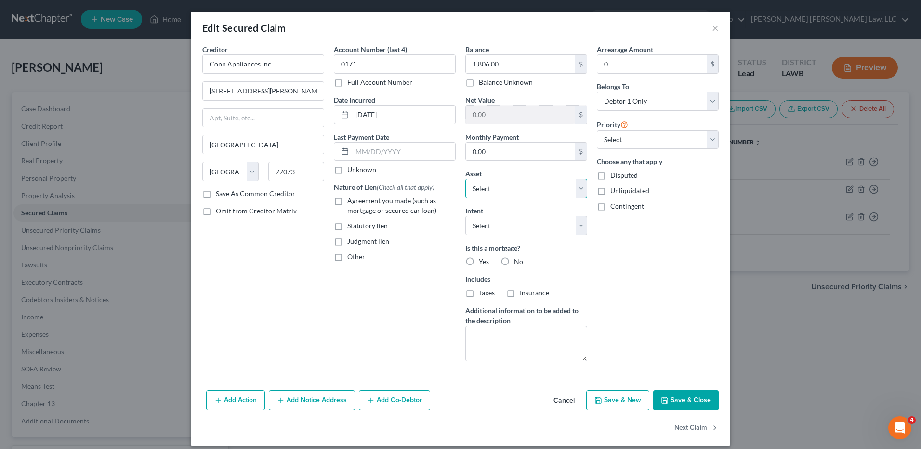
click at [518, 194] on select "Select Other Multiple Assets Household Goods - Movables - $1806.0 Clothing - Cl…" at bounding box center [526, 188] width 122 height 19
click at [465, 179] on select "Select Other Multiple Assets Household Goods - Movables - $1806.0 Clothing - Cl…" at bounding box center [526, 188] width 122 height 19
click at [680, 399] on button "Save & Close" at bounding box center [686, 400] width 66 height 20
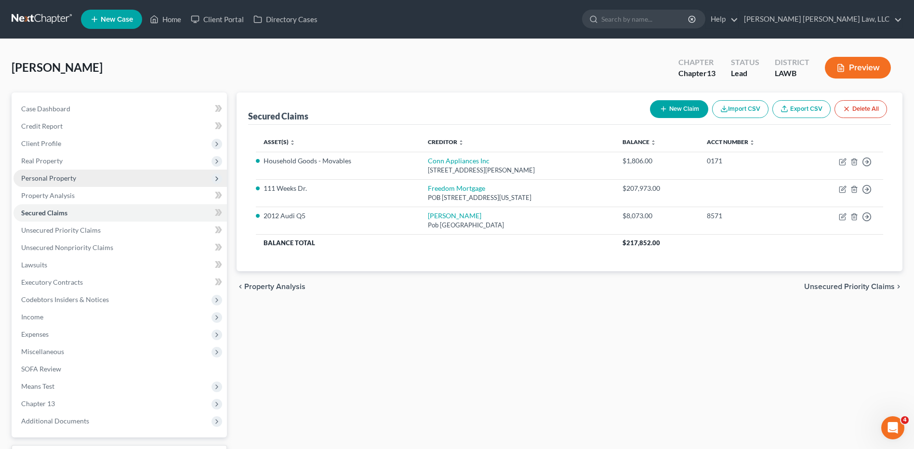
click at [41, 175] on span "Personal Property" at bounding box center [48, 178] width 55 height 8
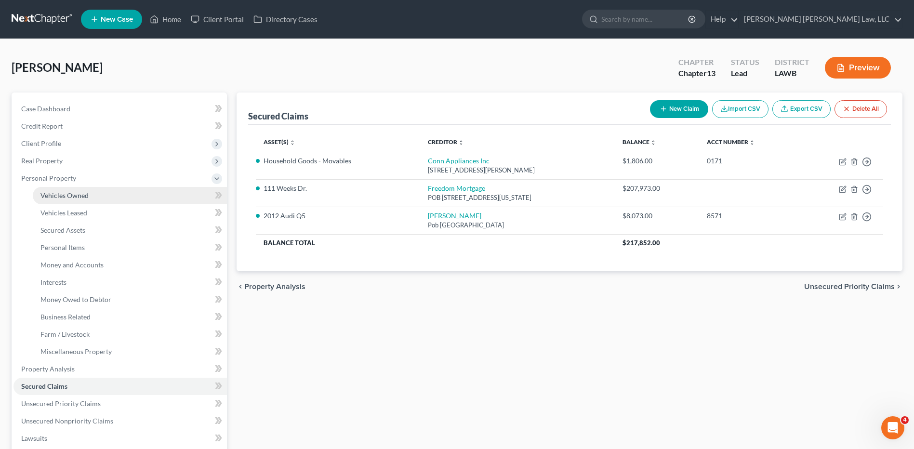
click at [51, 192] on span "Vehicles Owned" at bounding box center [64, 195] width 48 height 8
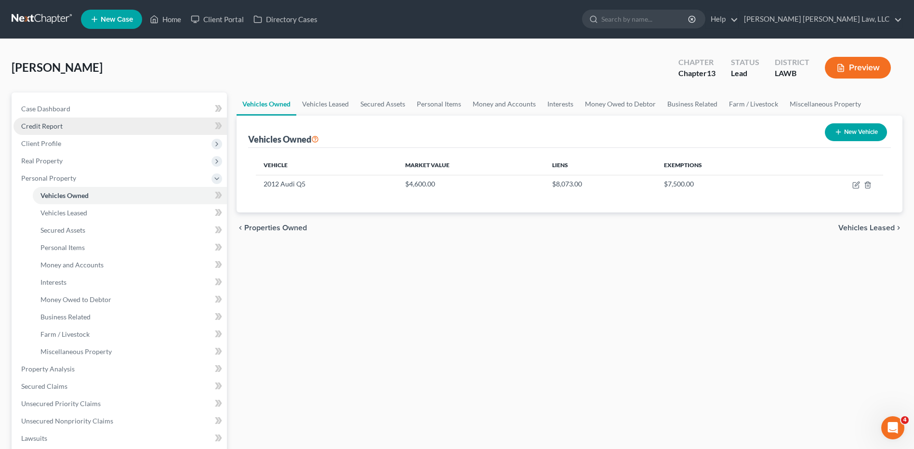
click at [40, 125] on span "Credit Report" at bounding box center [41, 126] width 41 height 8
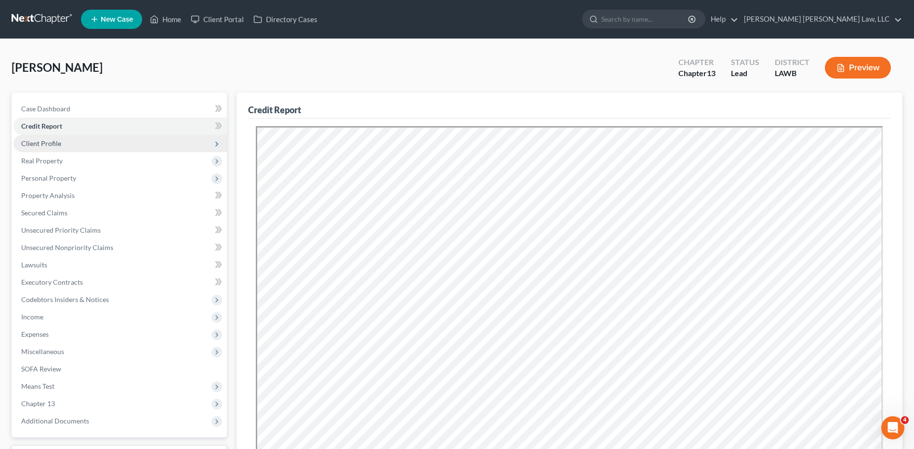
click at [55, 143] on span "Client Profile" at bounding box center [41, 143] width 40 height 8
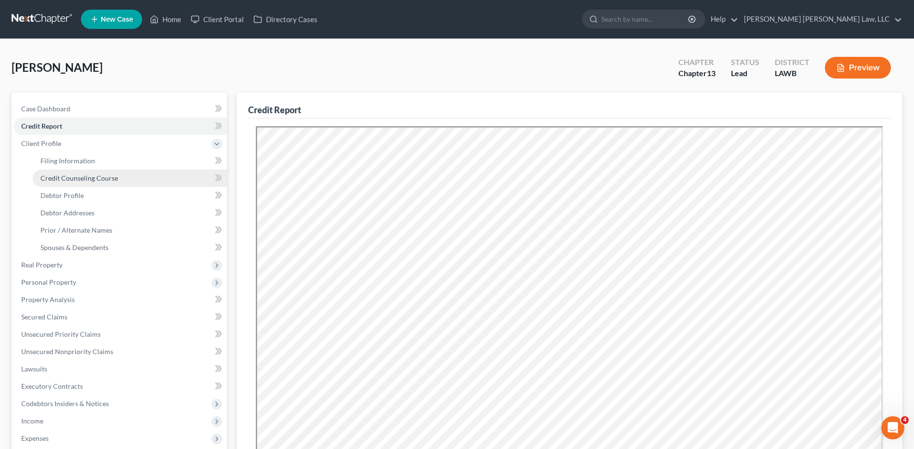
click at [82, 181] on span "Credit Counseling Course" at bounding box center [79, 178] width 78 height 8
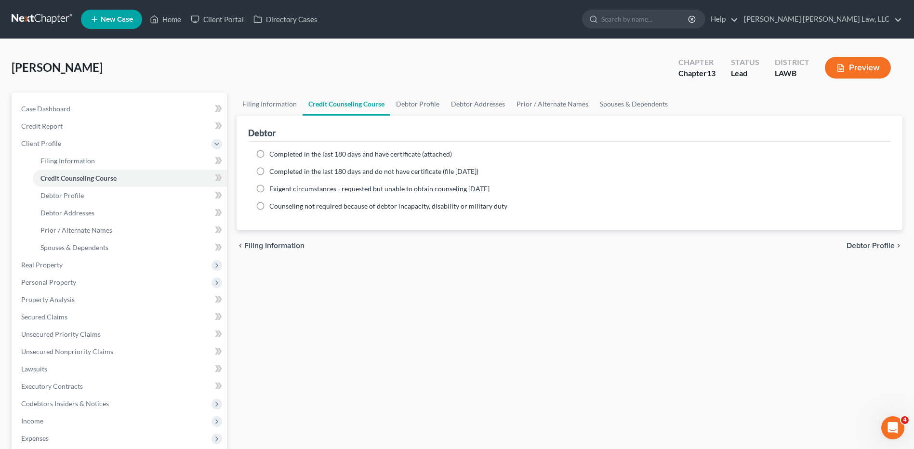
click at [269, 174] on label "Completed in the last 180 days and do not have certificate (file within 14 days)" at bounding box center [373, 172] width 209 height 10
click at [273, 173] on input "Completed in the last 180 days and do not have certificate (file within 14 days)" at bounding box center [276, 170] width 6 height 6
radio input "true"
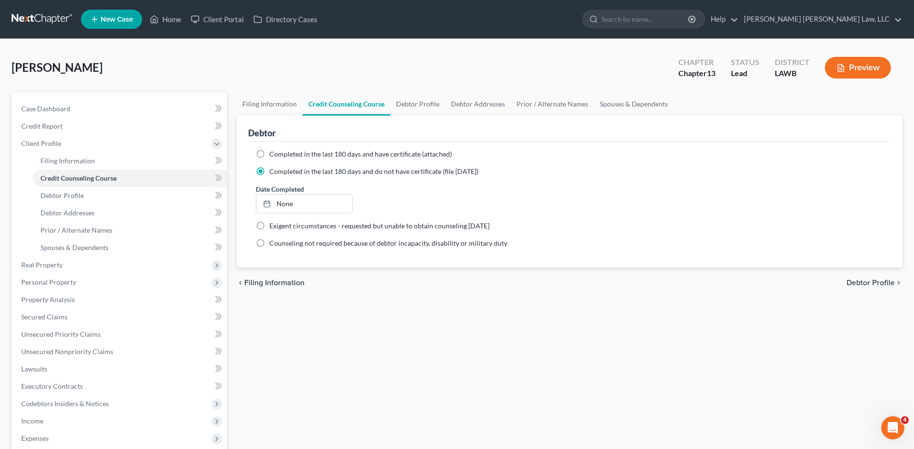
click at [275, 203] on div at bounding box center [269, 203] width 13 height 8
type input "9/11/2025"
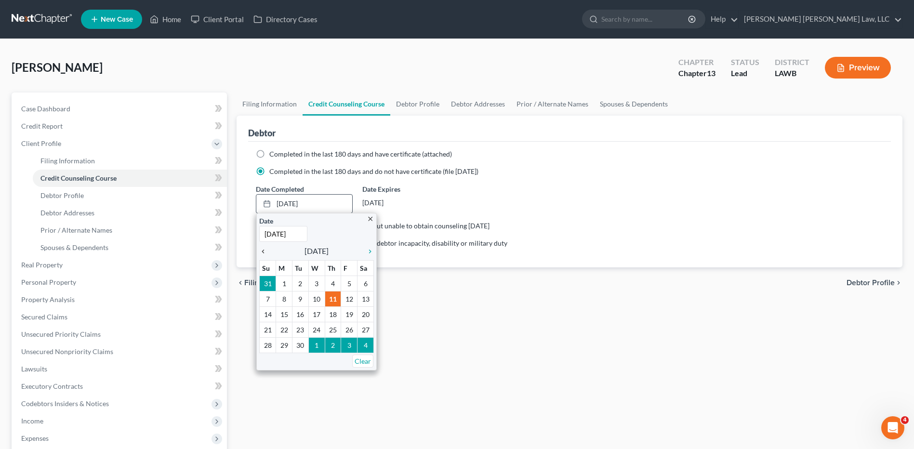
click at [263, 251] on icon "chevron_left" at bounding box center [265, 252] width 13 height 8
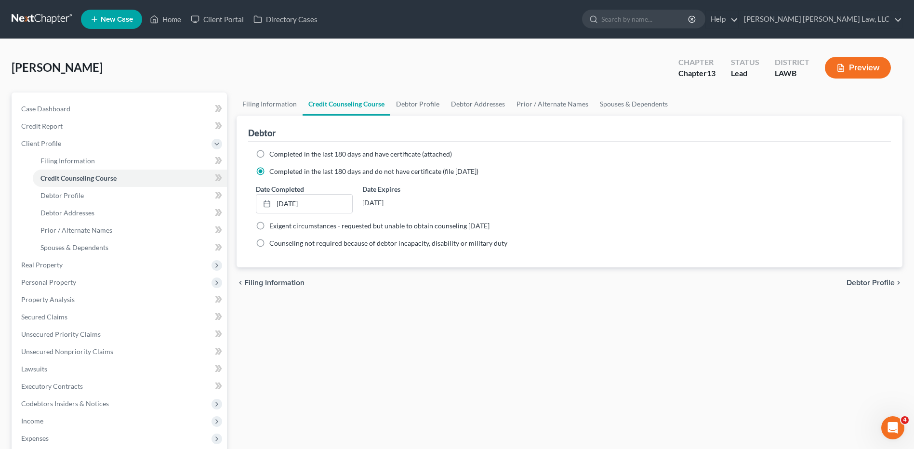
click at [359, 352] on div "Filing Information Credit Counseling Course Debtor Profile Debtor Addresses Pri…" at bounding box center [569, 344] width 675 height 504
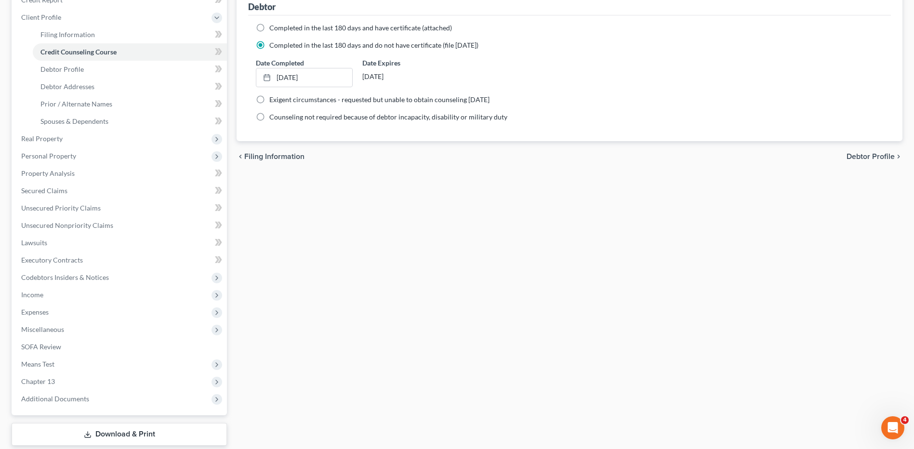
scroll to position [184, 0]
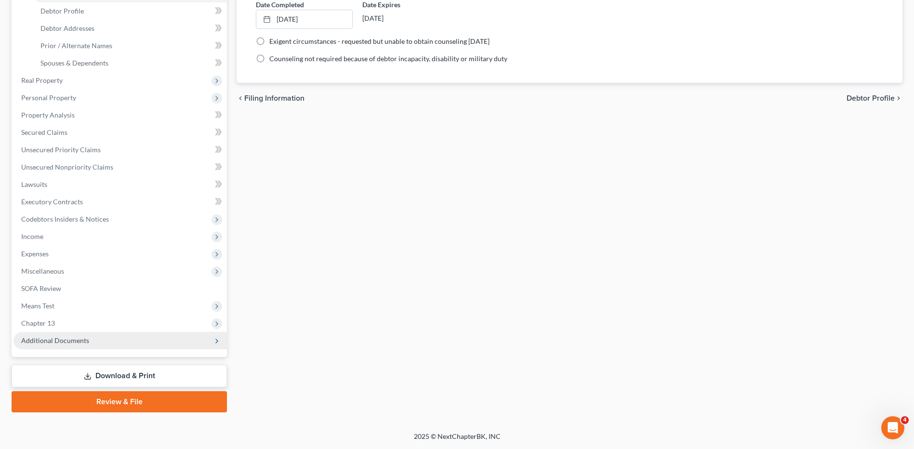
click at [77, 335] on span "Additional Documents" at bounding box center [119, 340] width 213 height 17
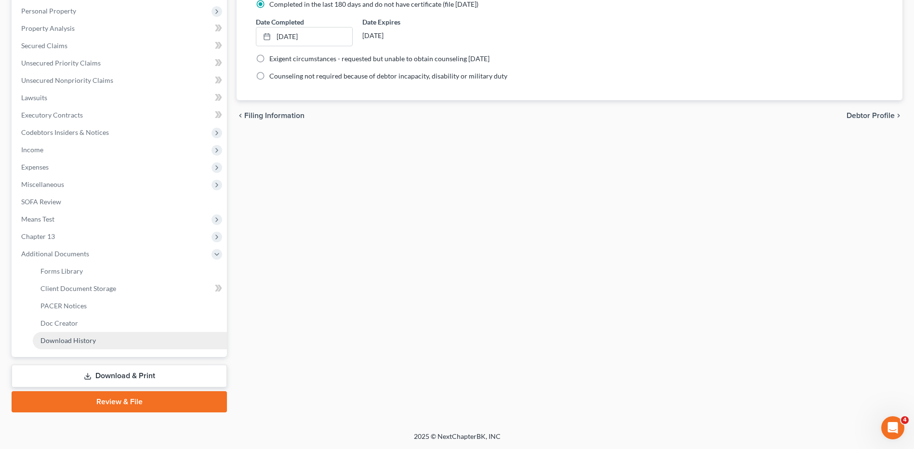
scroll to position [167, 0]
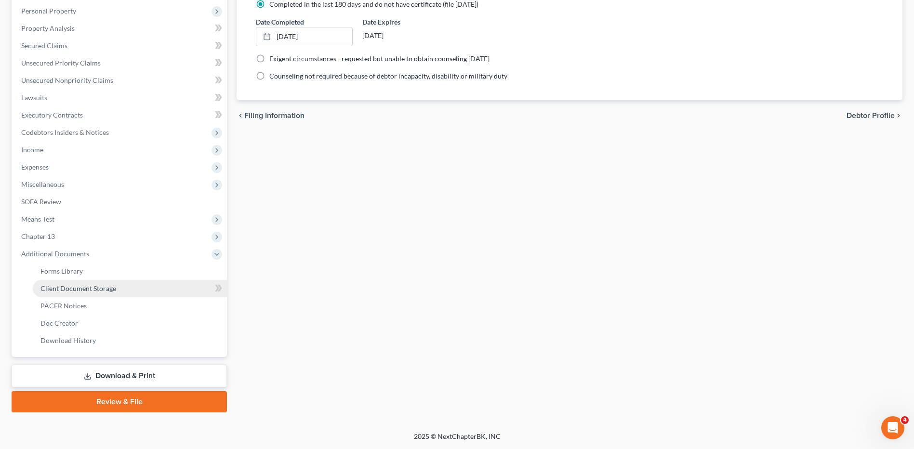
drag, startPoint x: 71, startPoint y: 287, endPoint x: 106, endPoint y: 289, distance: 35.2
click at [71, 287] on span "Client Document Storage" at bounding box center [78, 288] width 76 height 8
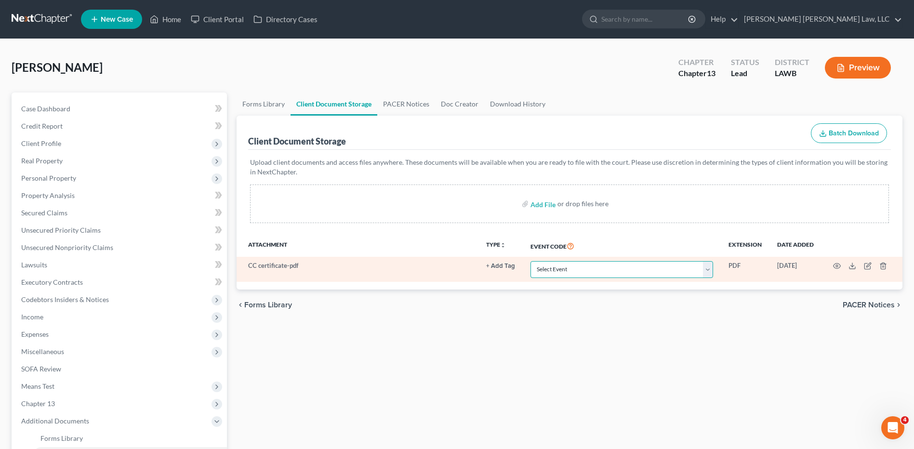
click at [611, 269] on select "Select Event 20 Largest Unsecured Creditors Amended Creditor Matrix (Fee) Amend…" at bounding box center [621, 269] width 183 height 17
select select "9"
click at [530, 261] on select "Select Event 20 Largest Unsecured Creditors Amended Creditor Matrix (Fee) Amend…" at bounding box center [621, 269] width 183 height 17
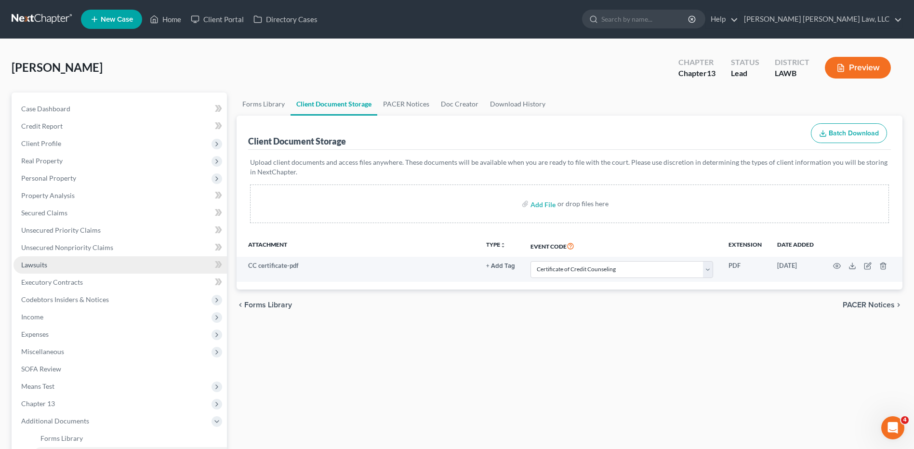
click at [51, 265] on link "Lawsuits" at bounding box center [119, 264] width 213 height 17
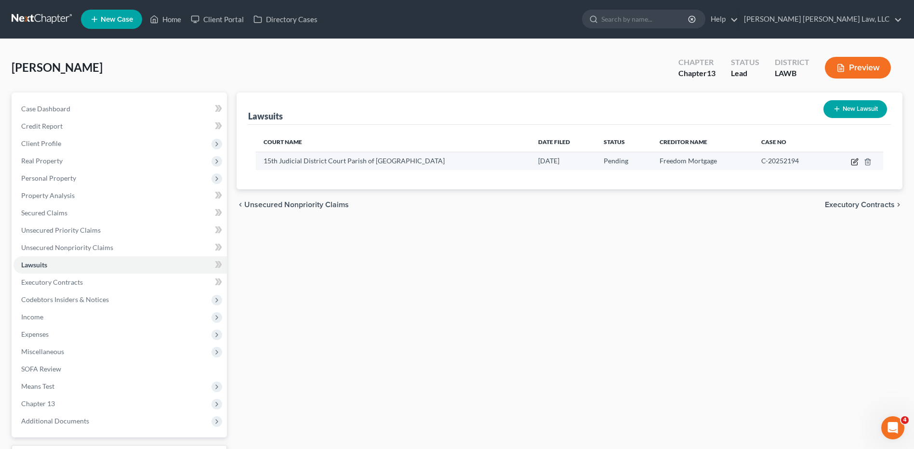
click at [852, 162] on icon "button" at bounding box center [854, 162] width 6 height 6
select select "19"
select select "0"
select select "2"
select select "48"
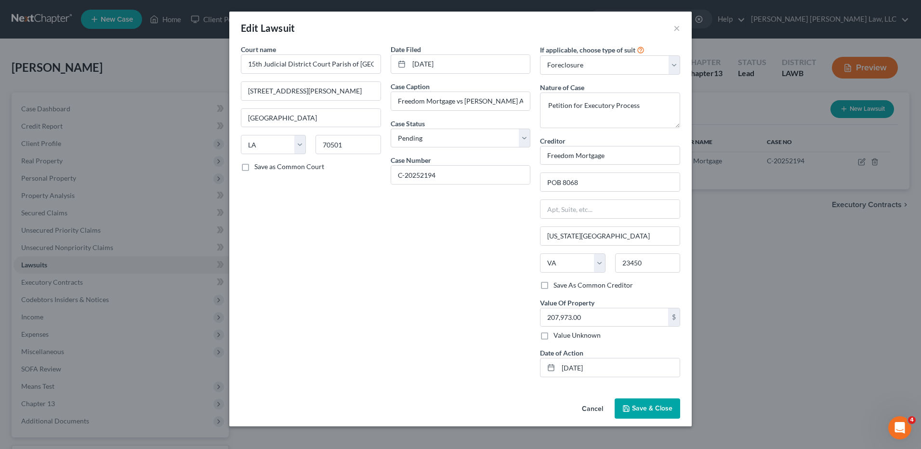
click at [647, 405] on span "Save & Close" at bounding box center [652, 408] width 40 height 8
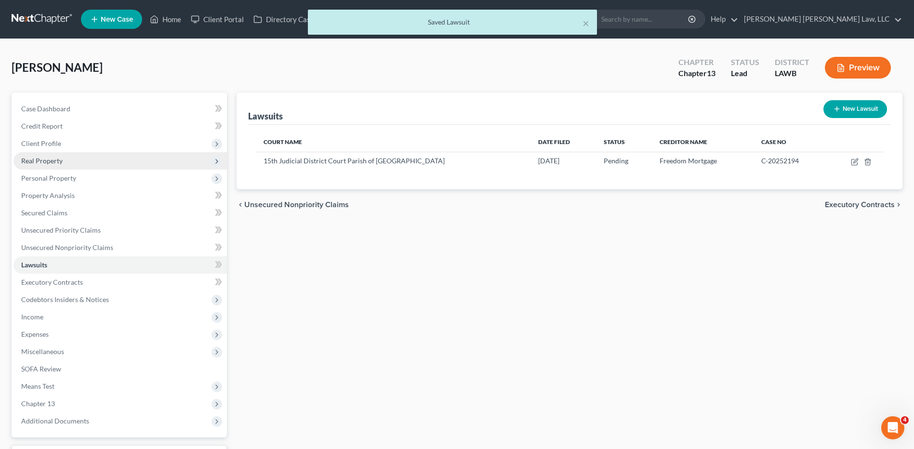
click at [58, 159] on span "Real Property" at bounding box center [41, 161] width 41 height 8
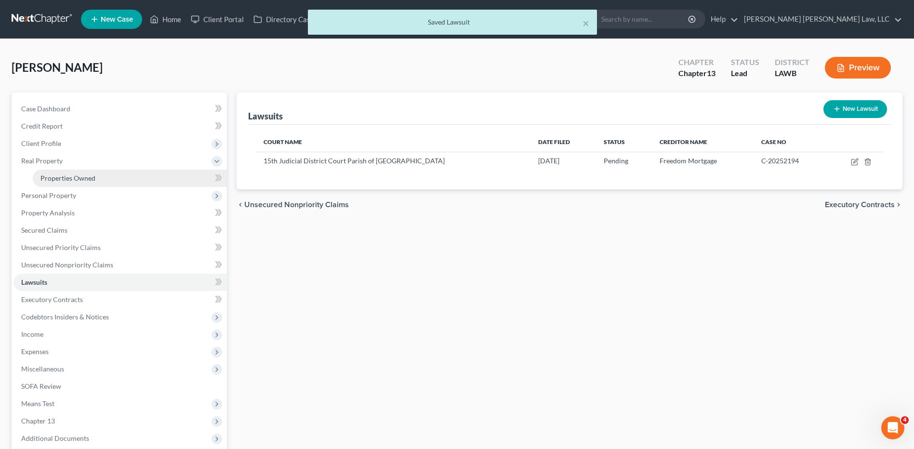
click at [64, 175] on span "Properties Owned" at bounding box center [67, 178] width 55 height 8
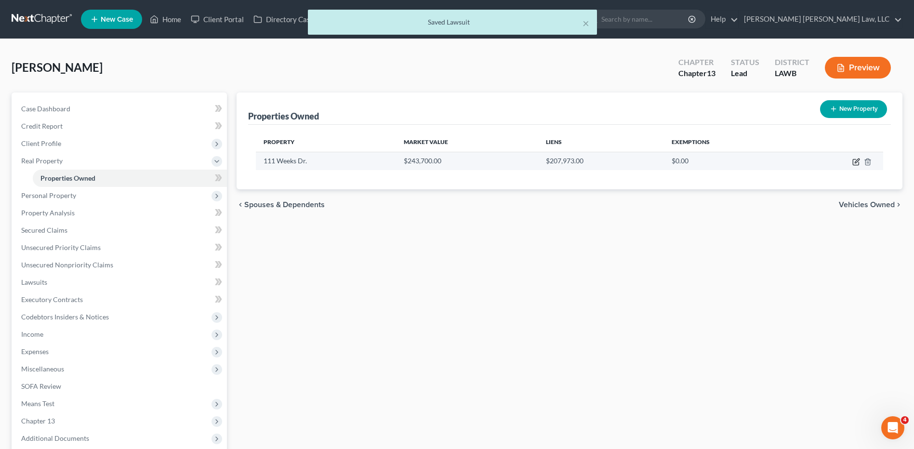
click at [856, 164] on icon "button" at bounding box center [856, 162] width 8 height 8
select select "19"
select select "3"
select select "0"
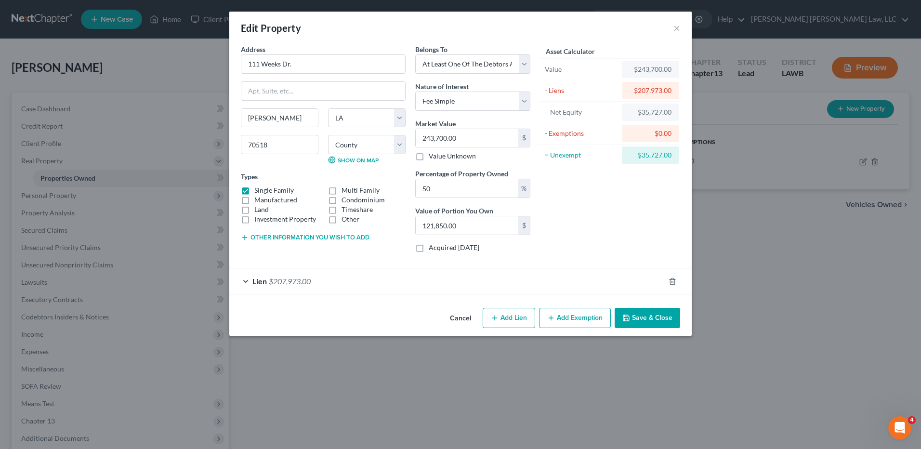
click at [639, 323] on button "Save & Close" at bounding box center [648, 318] width 66 height 20
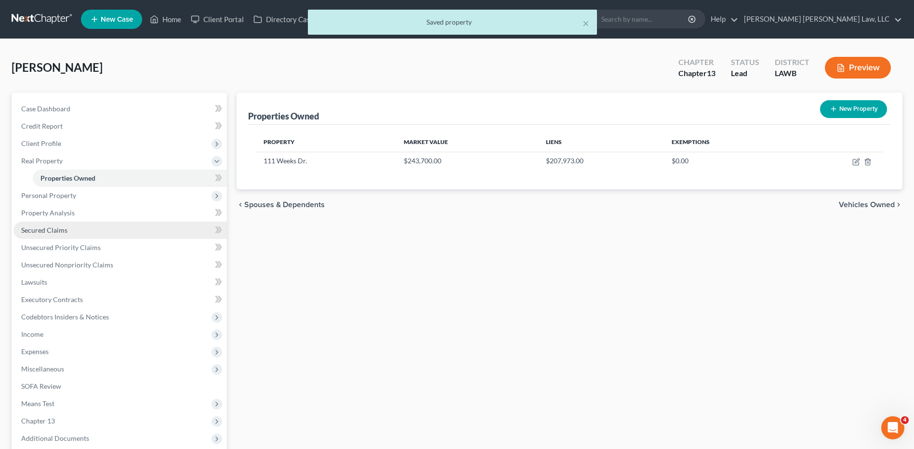
click at [36, 227] on span "Secured Claims" at bounding box center [44, 230] width 46 height 8
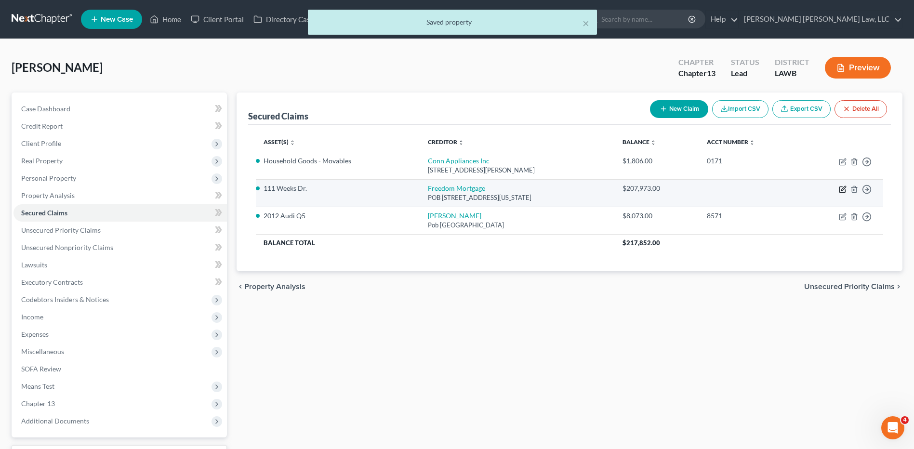
click at [843, 192] on icon "button" at bounding box center [842, 190] width 6 height 6
select select "48"
select select "6"
select select "0"
select select "3"
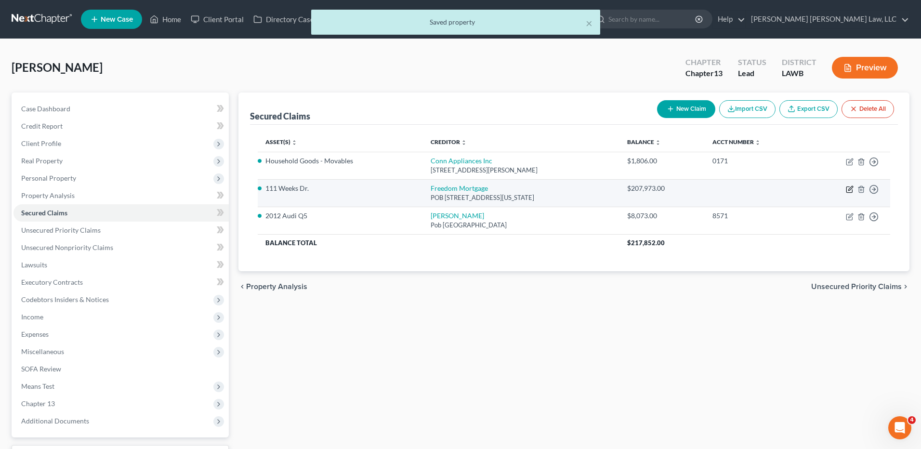
select select "0"
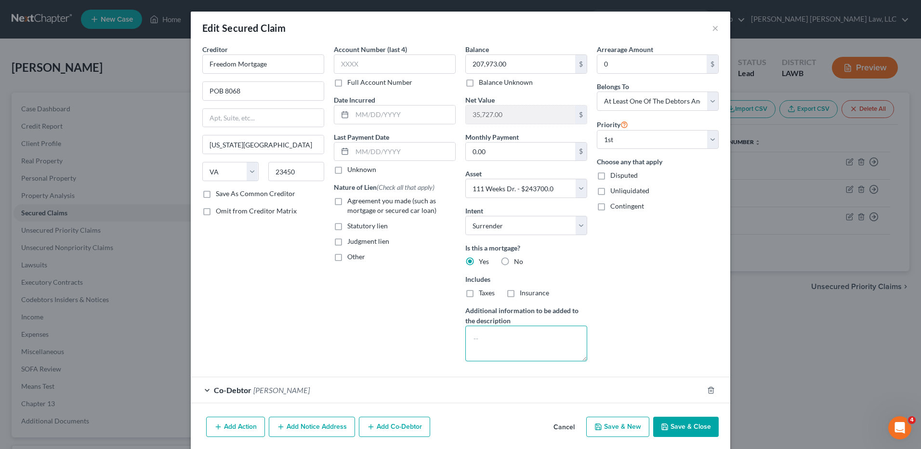
click at [480, 340] on textarea at bounding box center [526, 344] width 122 height 36
type textarea "Surrender"
click at [681, 420] on button "Save & Close" at bounding box center [686, 427] width 66 height 20
select select
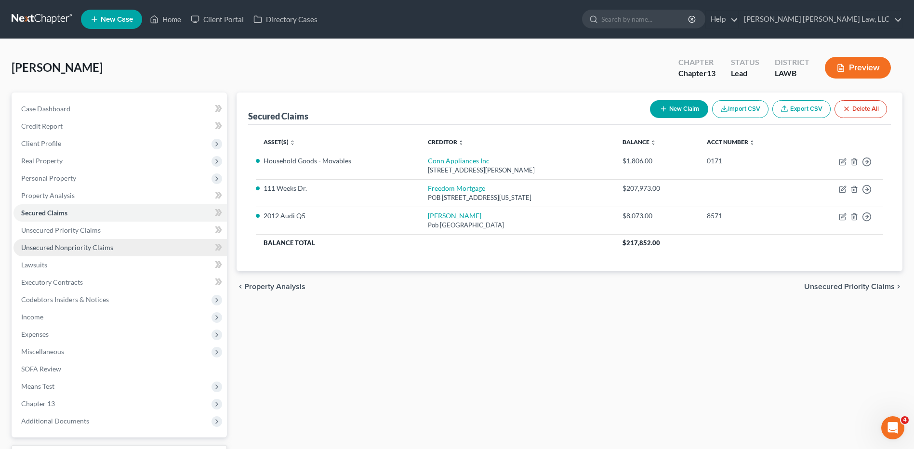
click at [49, 246] on span "Unsecured Nonpriority Claims" at bounding box center [67, 247] width 92 height 8
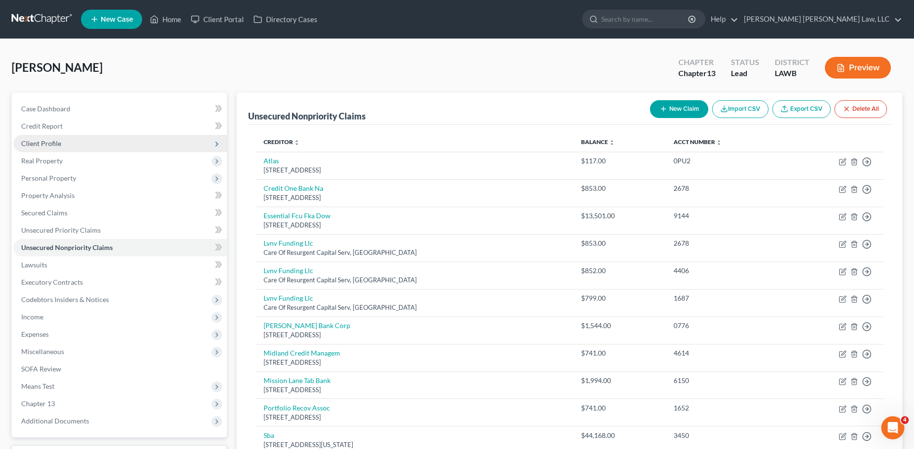
click at [36, 148] on span "Client Profile" at bounding box center [119, 143] width 213 height 17
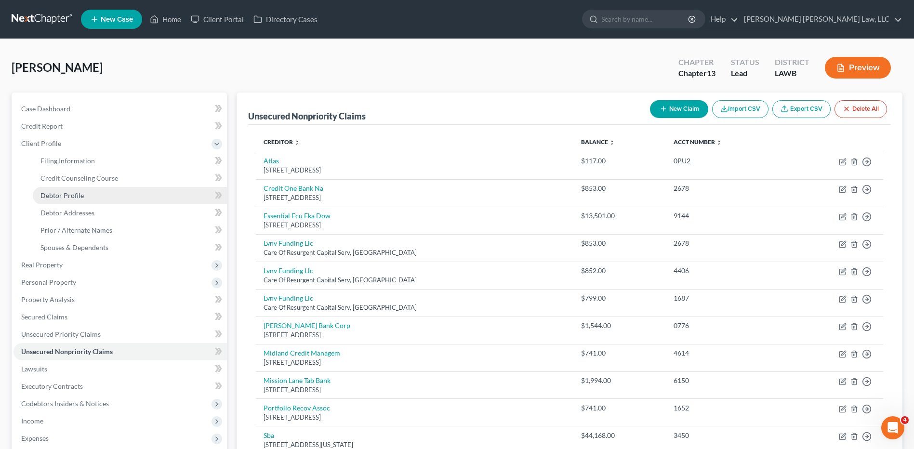
click at [60, 193] on span "Debtor Profile" at bounding box center [61, 195] width 43 height 8
select select "0"
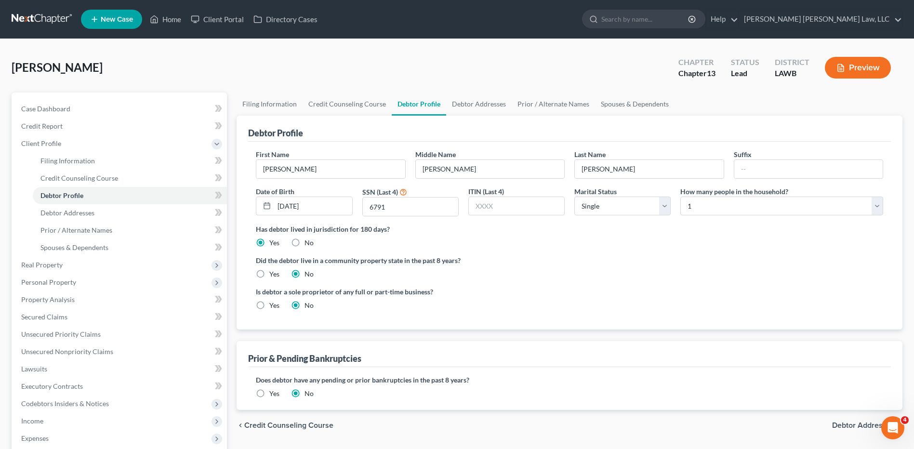
click at [37, 17] on link at bounding box center [43, 19] width 62 height 17
